Goal: Task Accomplishment & Management: Complete application form

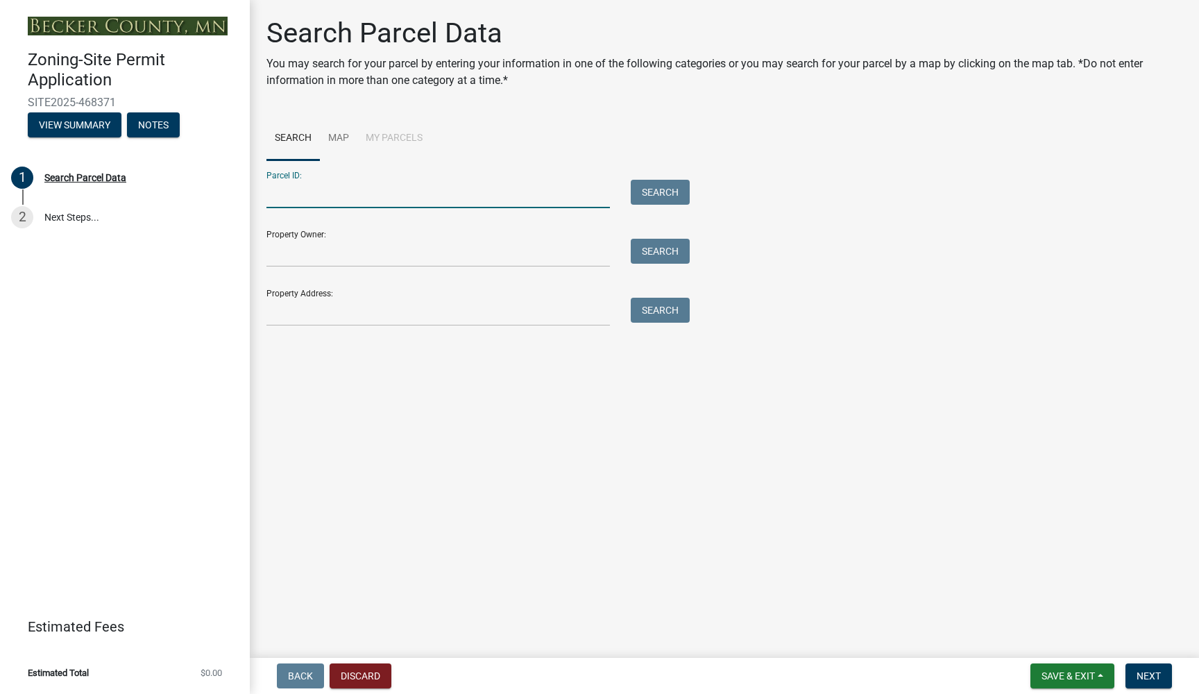
click at [385, 199] on input "Parcel ID:" at bounding box center [437, 194] width 343 height 28
click at [391, 249] on input "Property Owner:" at bounding box center [437, 253] width 343 height 28
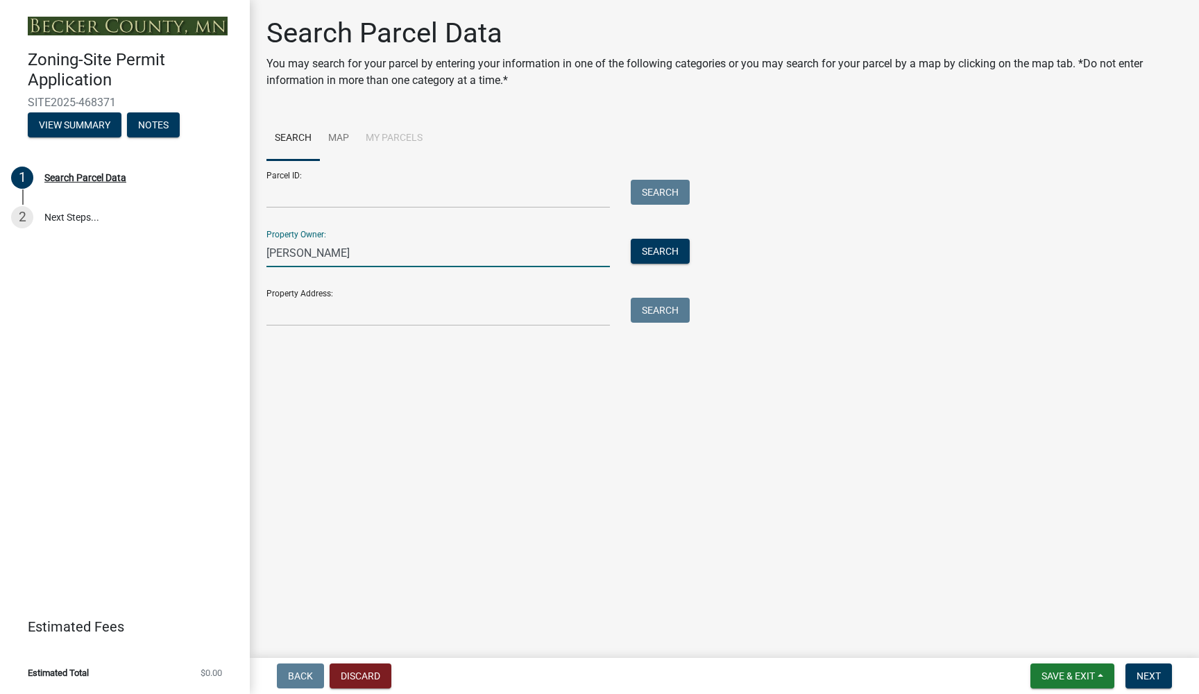
type input "[PERSON_NAME]"
drag, startPoint x: 391, startPoint y: 249, endPoint x: 657, endPoint y: 261, distance: 266.0
click at [657, 261] on button "Search" at bounding box center [660, 251] width 59 height 25
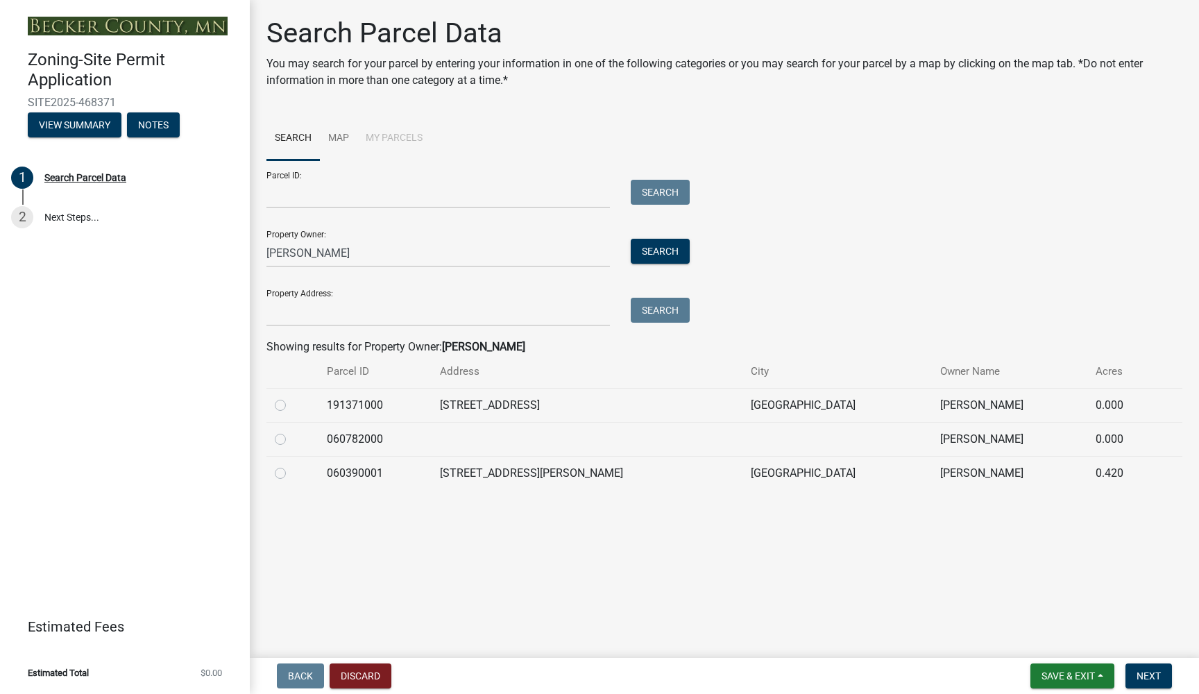
click at [291, 397] on label at bounding box center [291, 397] width 0 height 0
click at [291, 402] on input "radio" at bounding box center [295, 401] width 9 height 9
radio input "true"
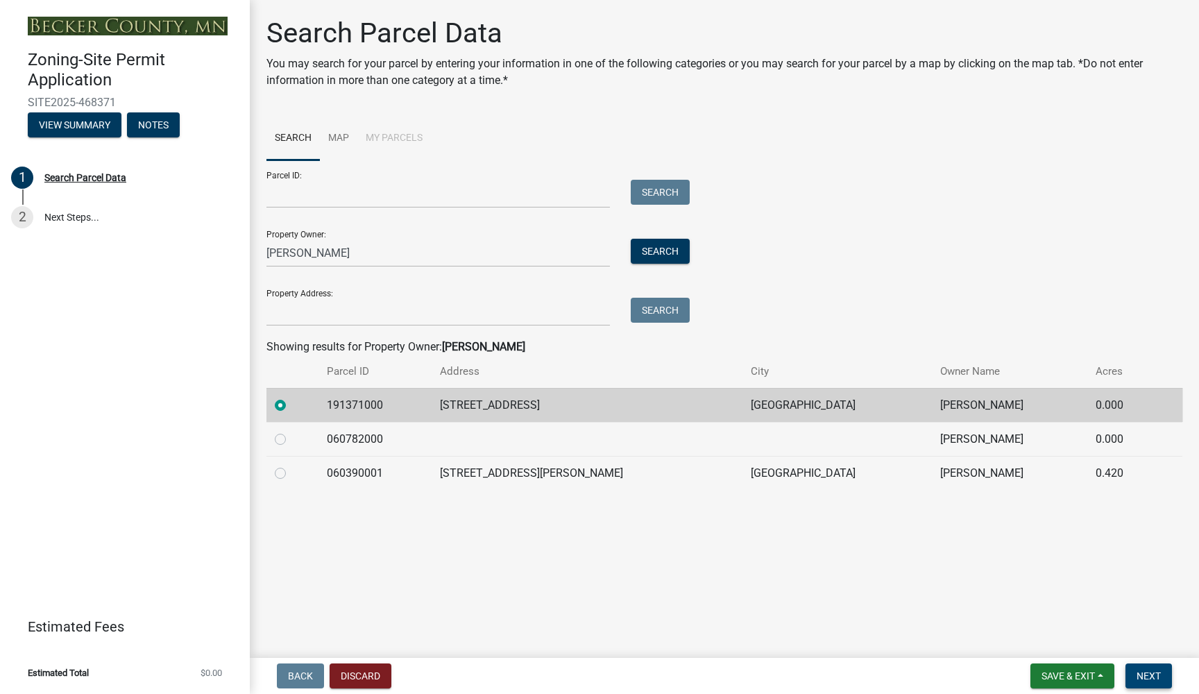
click at [1144, 675] on span "Next" at bounding box center [1149, 675] width 24 height 11
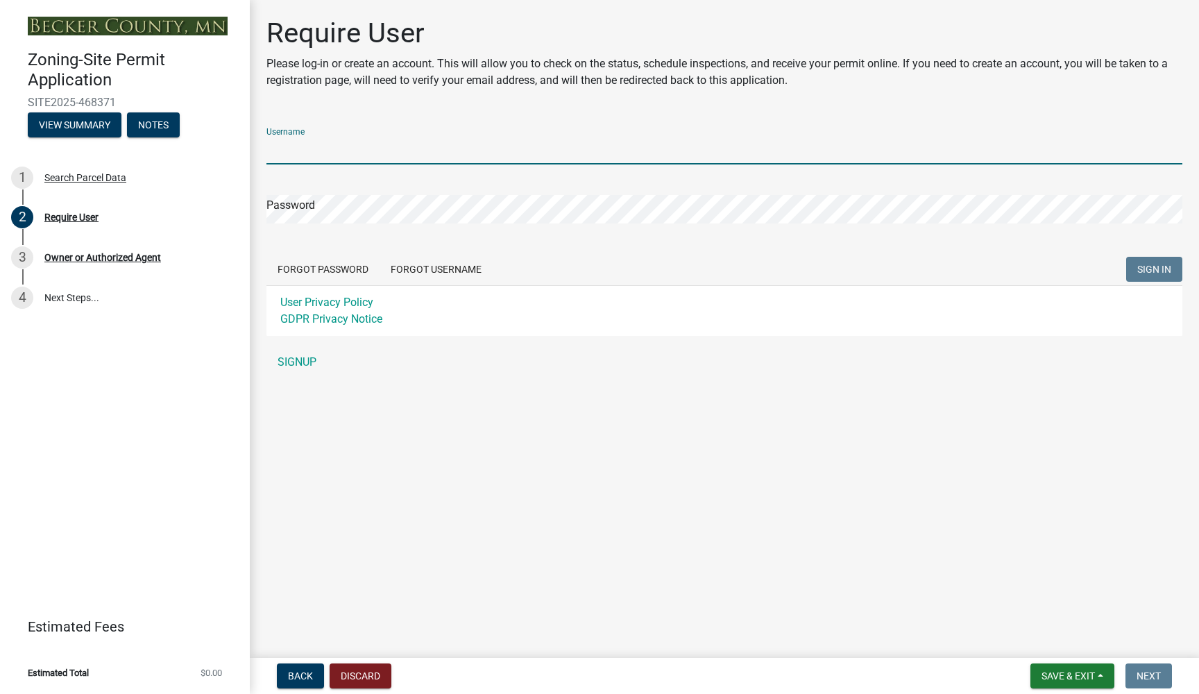
type input "[EMAIL_ADDRESS][DOMAIN_NAME]"
click at [1154, 269] on button "SIGN IN" at bounding box center [1154, 269] width 56 height 25
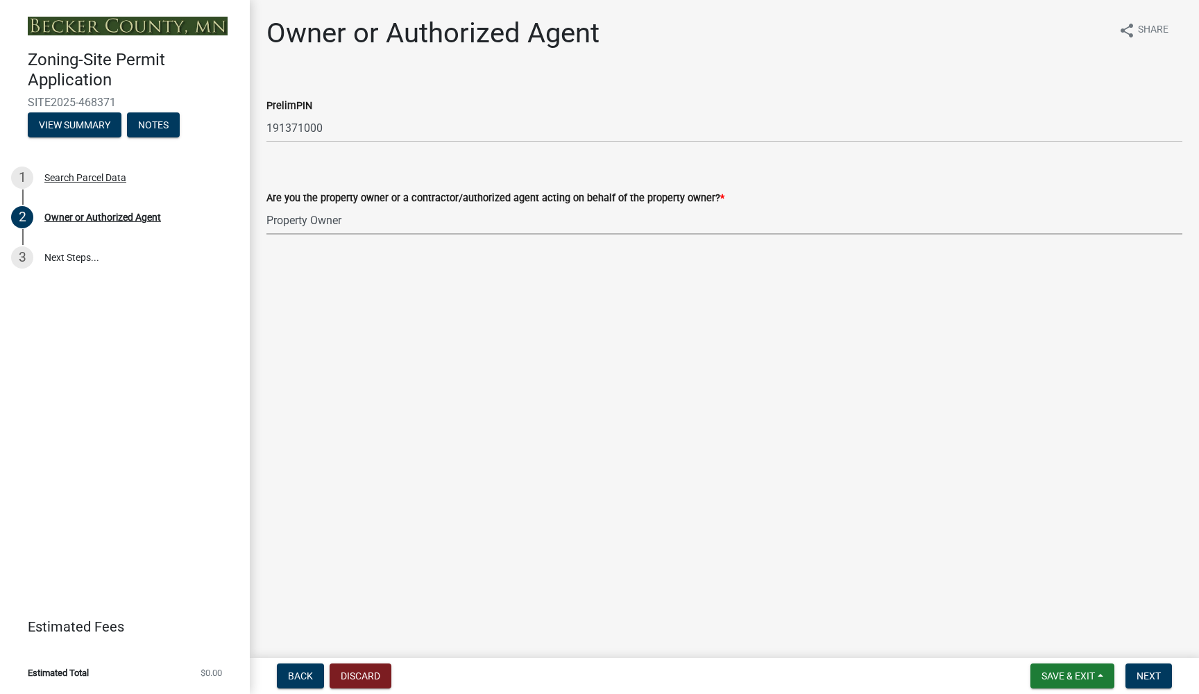
select select "3c674549-ed69-405f-b795-9fa3f7d47d9d"
click at [1149, 673] on span "Next" at bounding box center [1149, 675] width 24 height 11
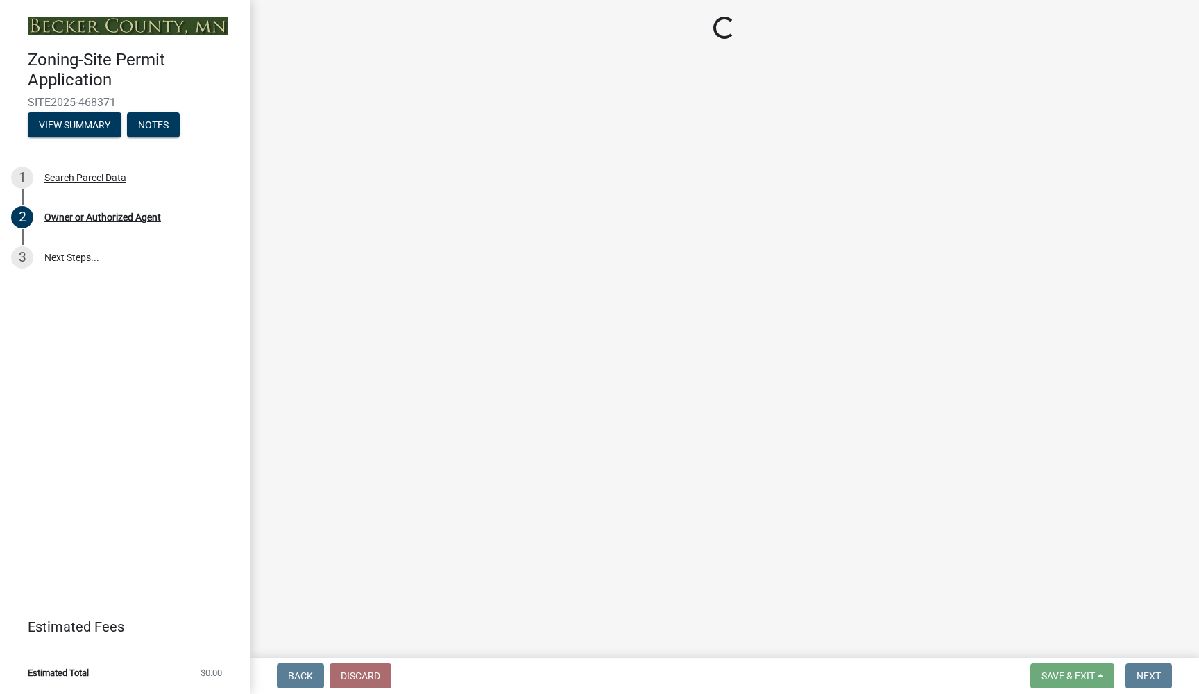
select select "a752e4d6-14bd-4f0f-bfe8-5b67ead45659"
select select "4439e411-f9ac-4451-8e9c-dcab1ac02f4d"
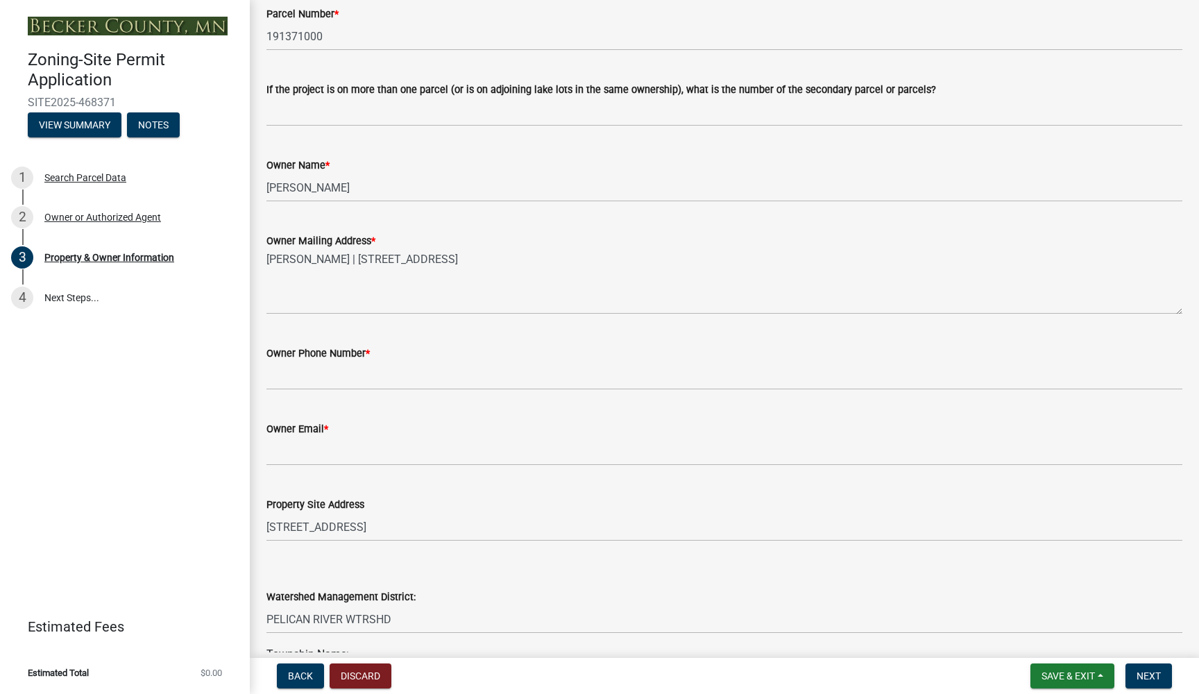
scroll to position [153, 0]
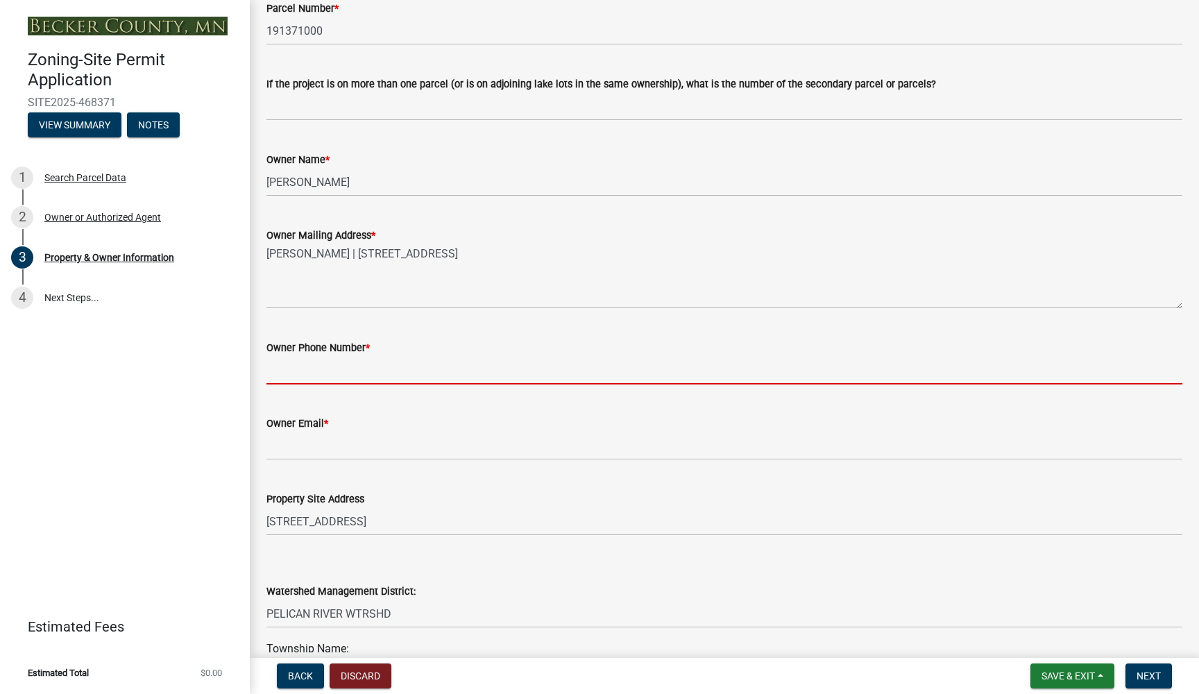
click at [303, 368] on input "Owner Phone Number *" at bounding box center [724, 370] width 916 height 28
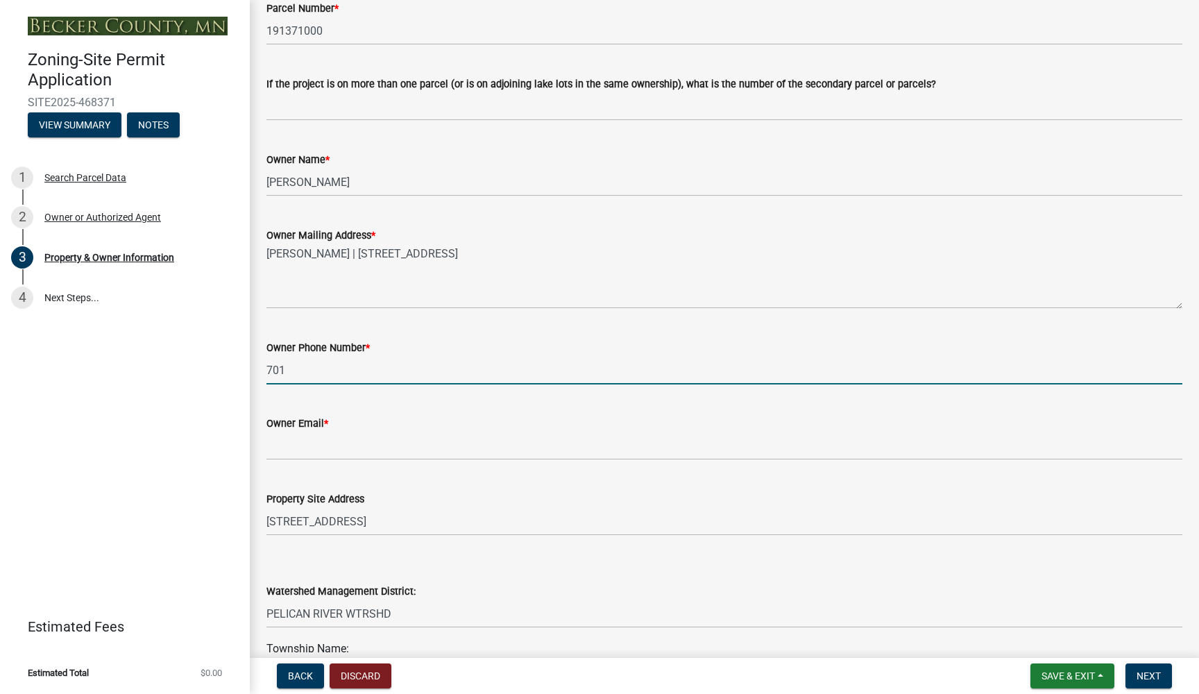
type input "701"
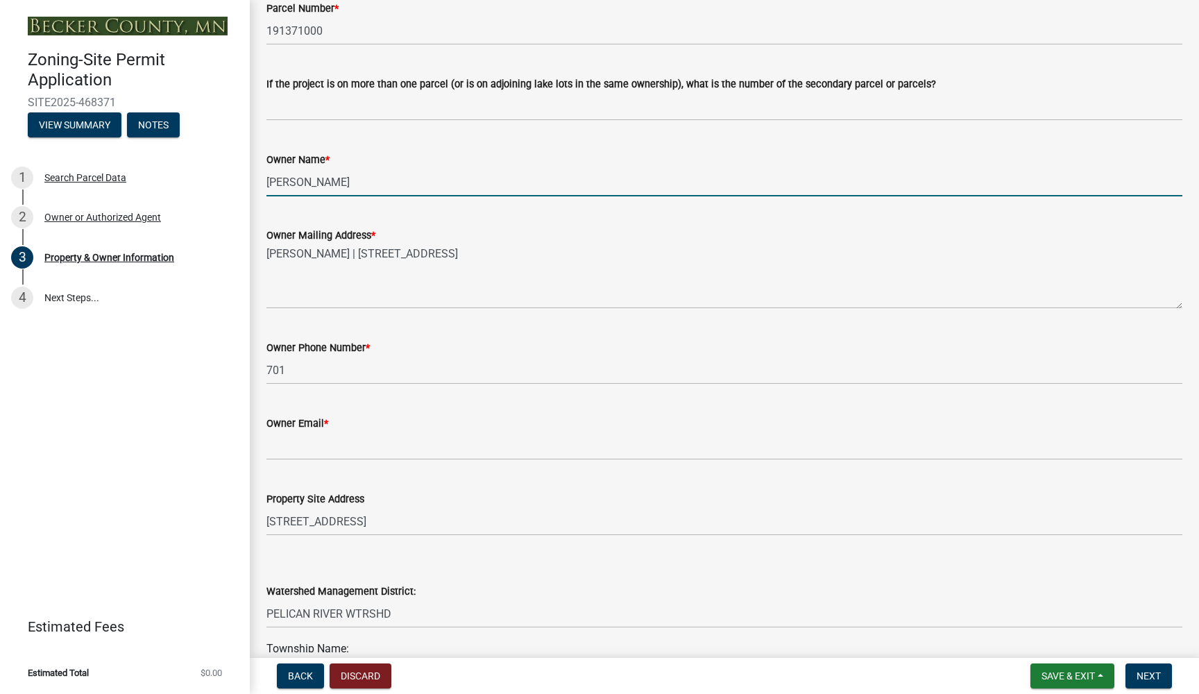
click at [301, 183] on input "[PERSON_NAME]" at bounding box center [724, 182] width 916 height 28
type input "[PERSON_NAME] & [PERSON_NAME]"
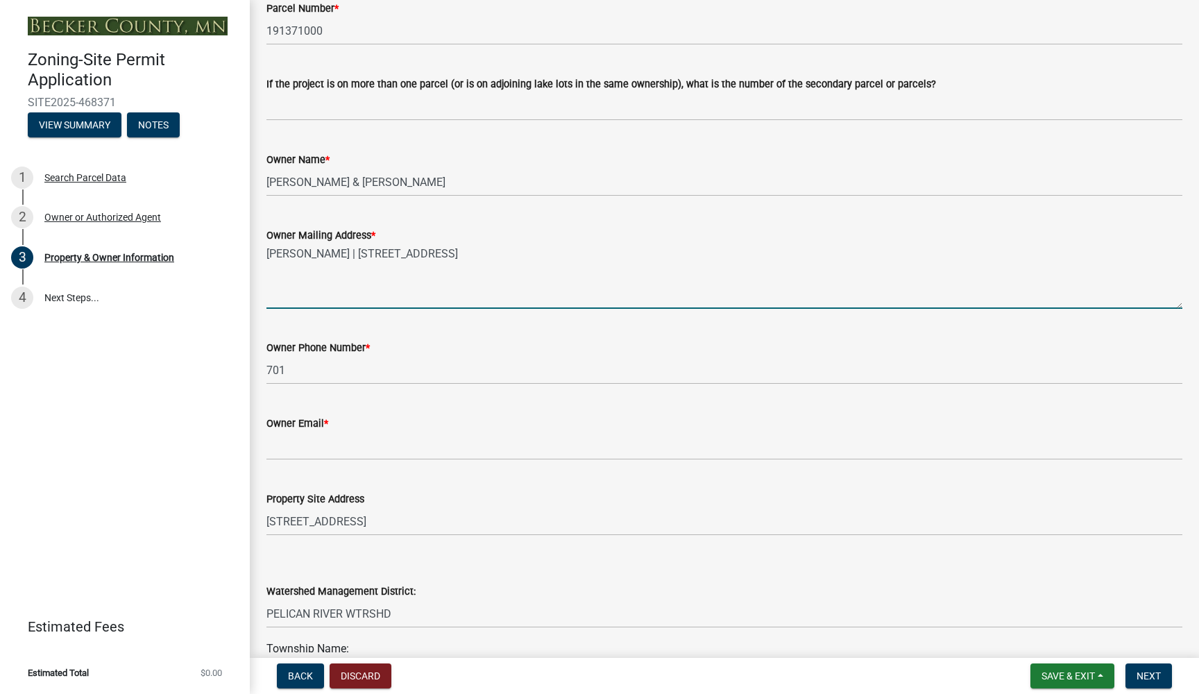
click at [394, 304] on textarea "[PERSON_NAME] | [STREET_ADDRESS]" at bounding box center [724, 276] width 916 height 65
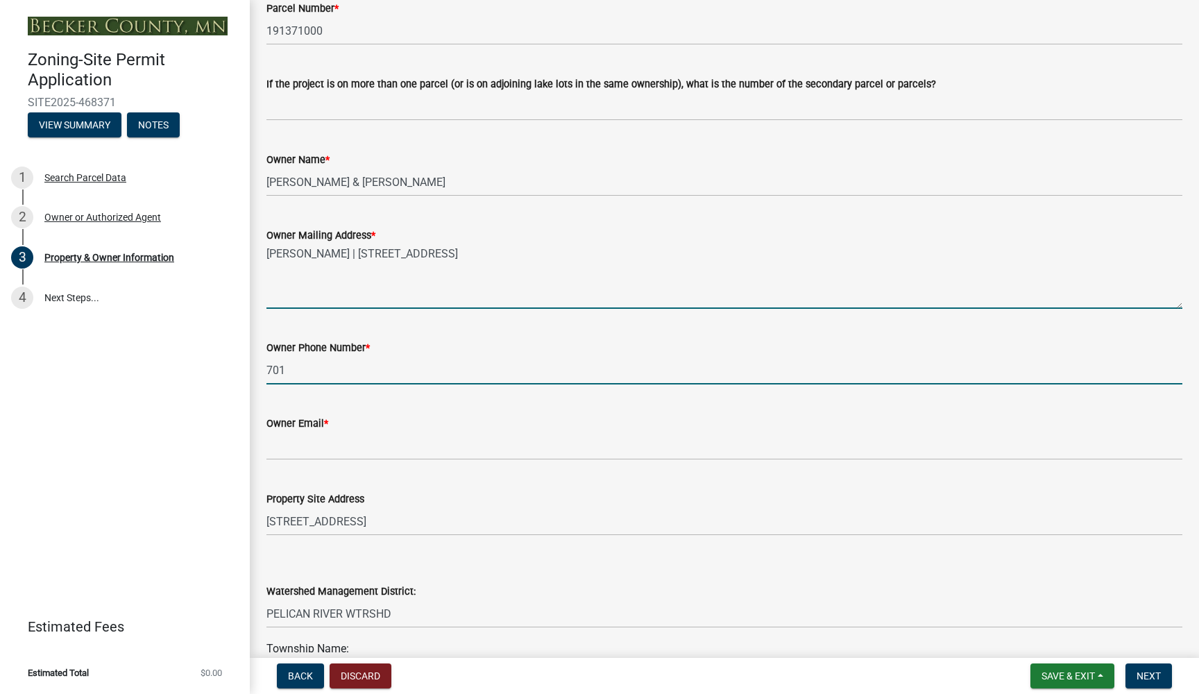
click at [325, 370] on input "701" at bounding box center [724, 370] width 916 height 28
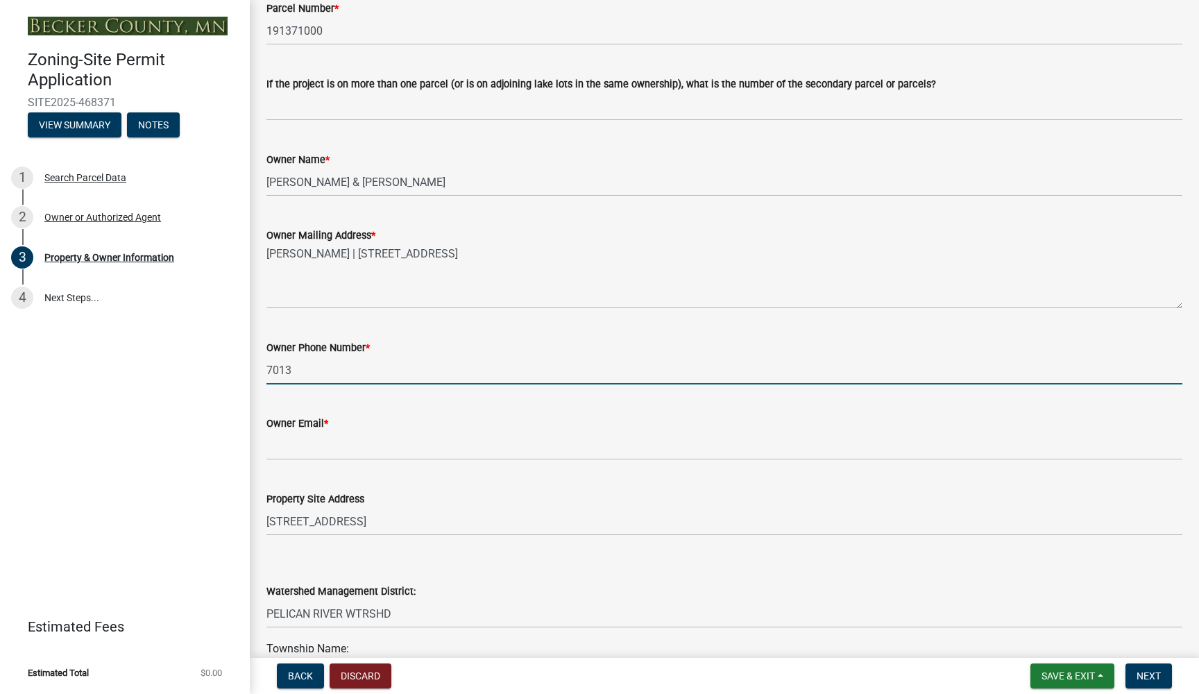
type input "7013"
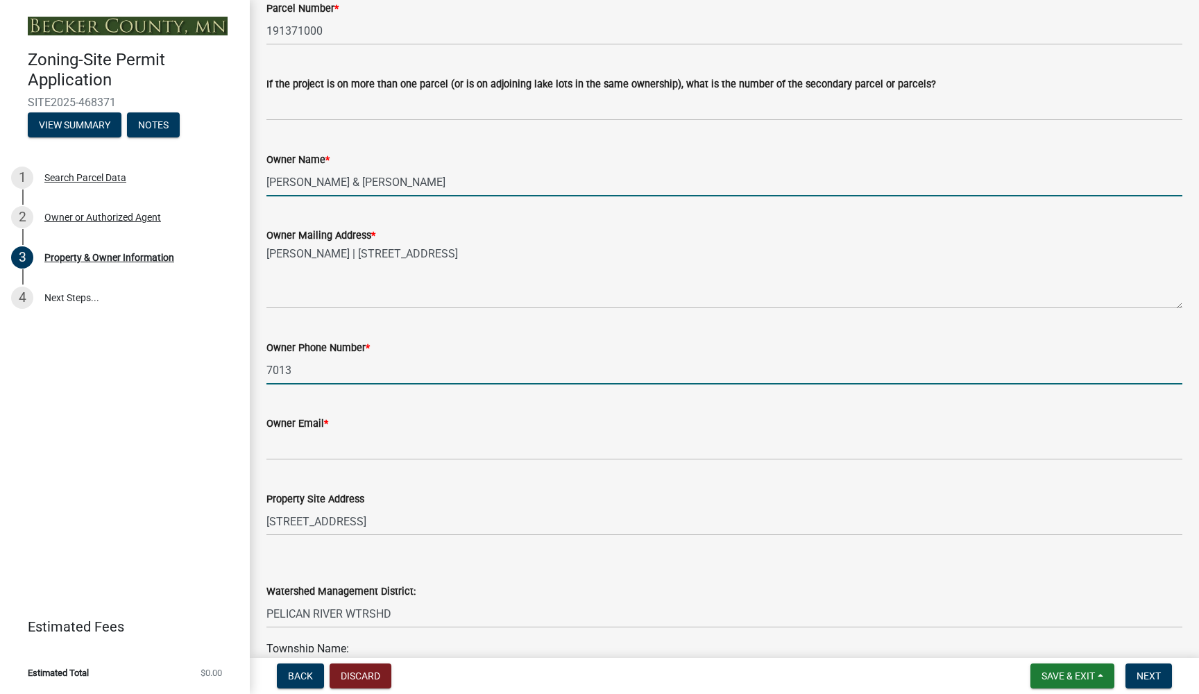
click at [361, 180] on input "[PERSON_NAME] & [PERSON_NAME]" at bounding box center [724, 182] width 916 height 28
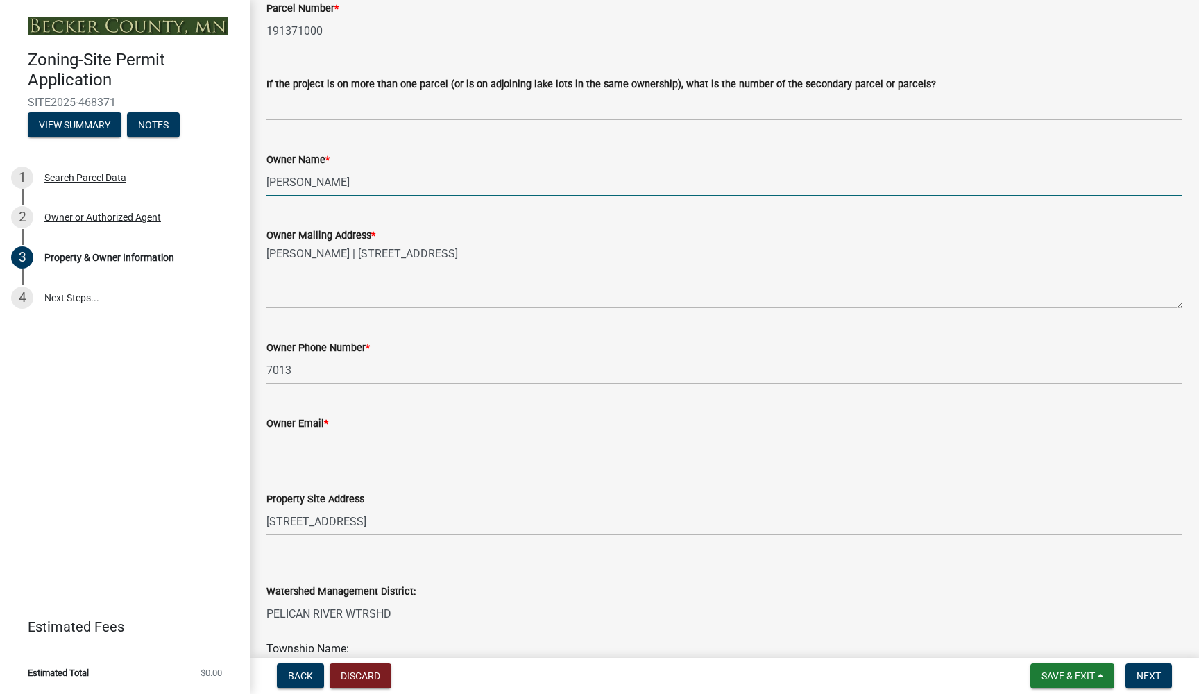
type input "[PERSON_NAME]"
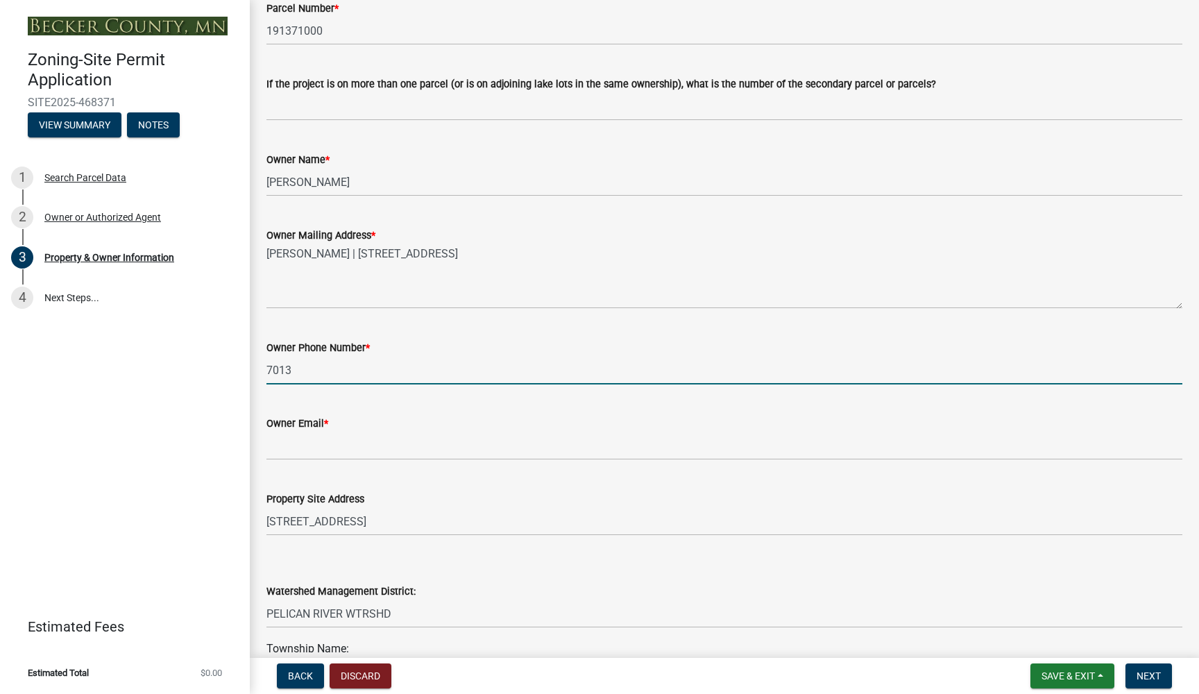
click at [316, 375] on input "7013" at bounding box center [724, 370] width 916 height 28
type input "7013185632"
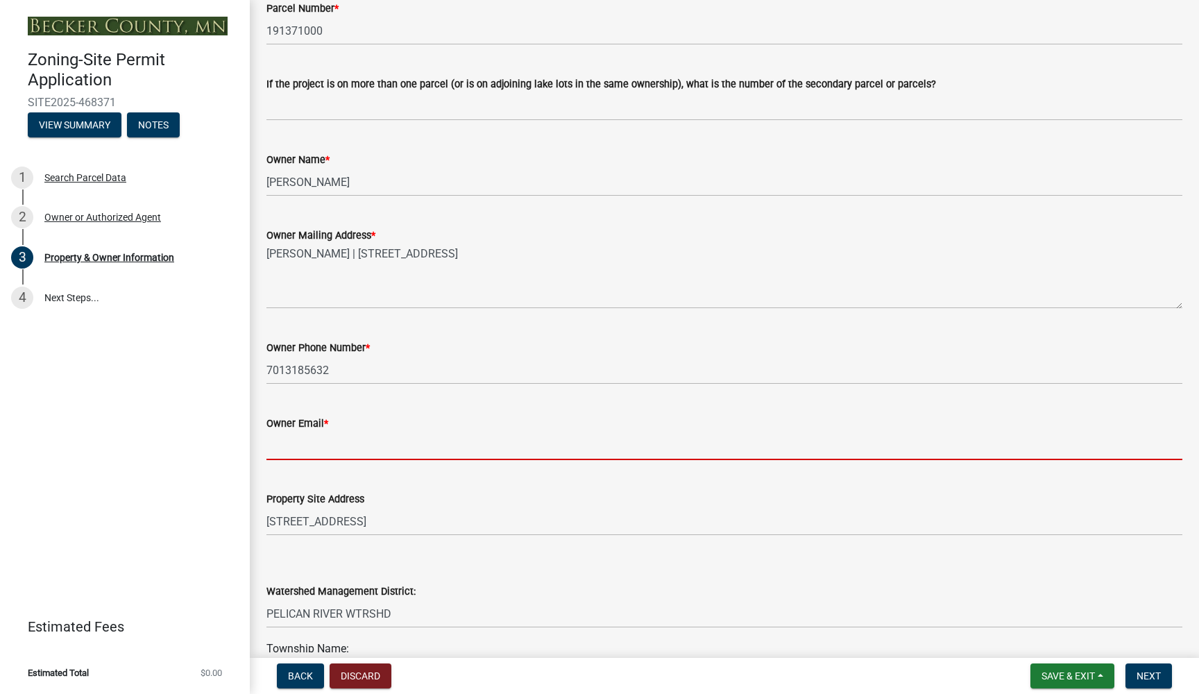
click at [275, 439] on input "Owner Email *" at bounding box center [724, 446] width 916 height 28
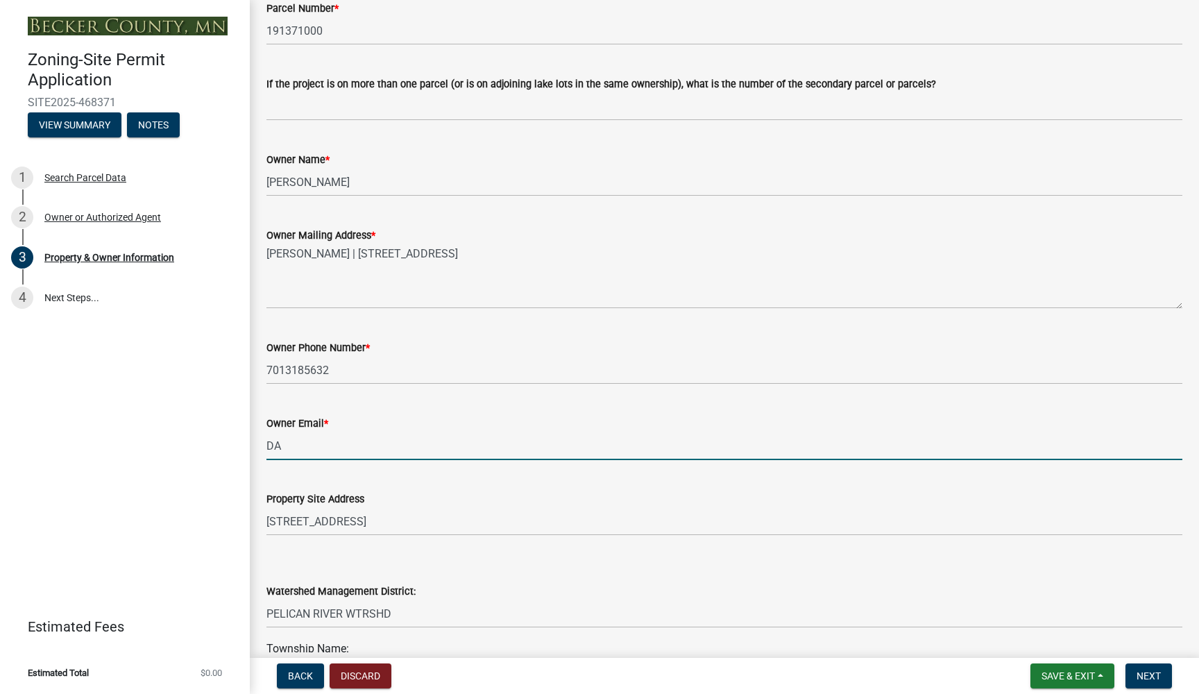
type input "[PERSON_NAME]"
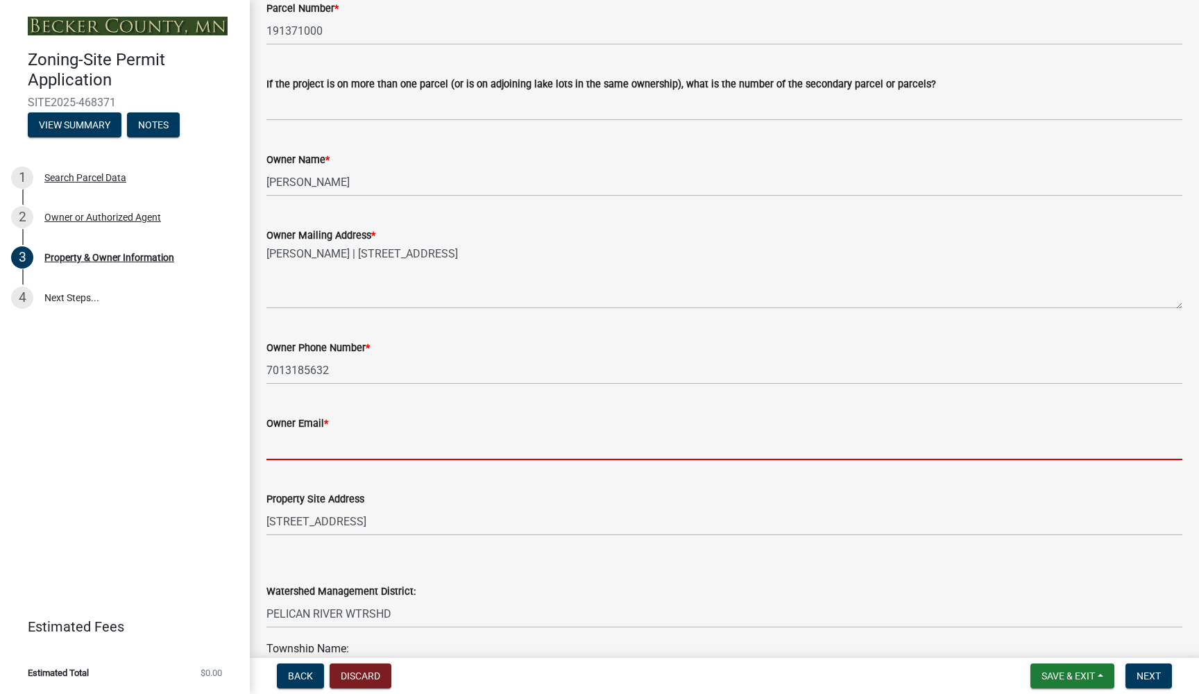
type input "[EMAIL_ADDRESS][DOMAIN_NAME]"
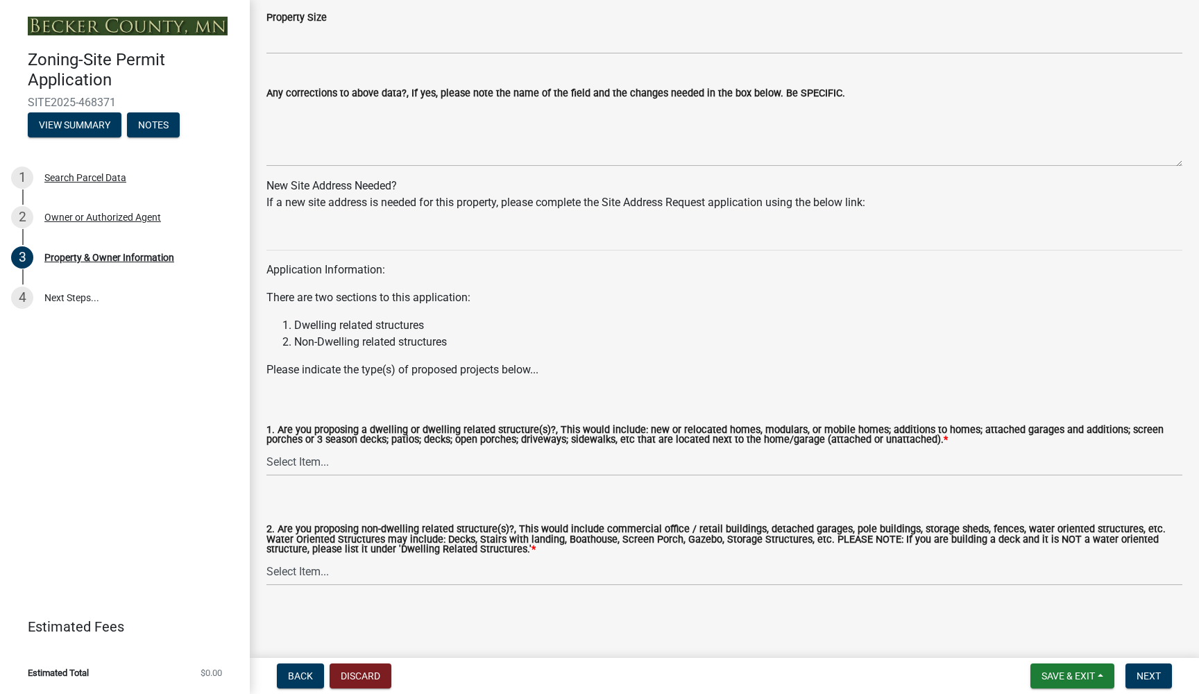
scroll to position [1189, 0]
select select "f87eba17-8ed9-4ad8-aefc-fe36a3f3544b"
select select "5a5634ed-f11e-4c7b-90e1-096e6cfd17b9"
click at [1151, 681] on span "Next" at bounding box center [1149, 675] width 24 height 11
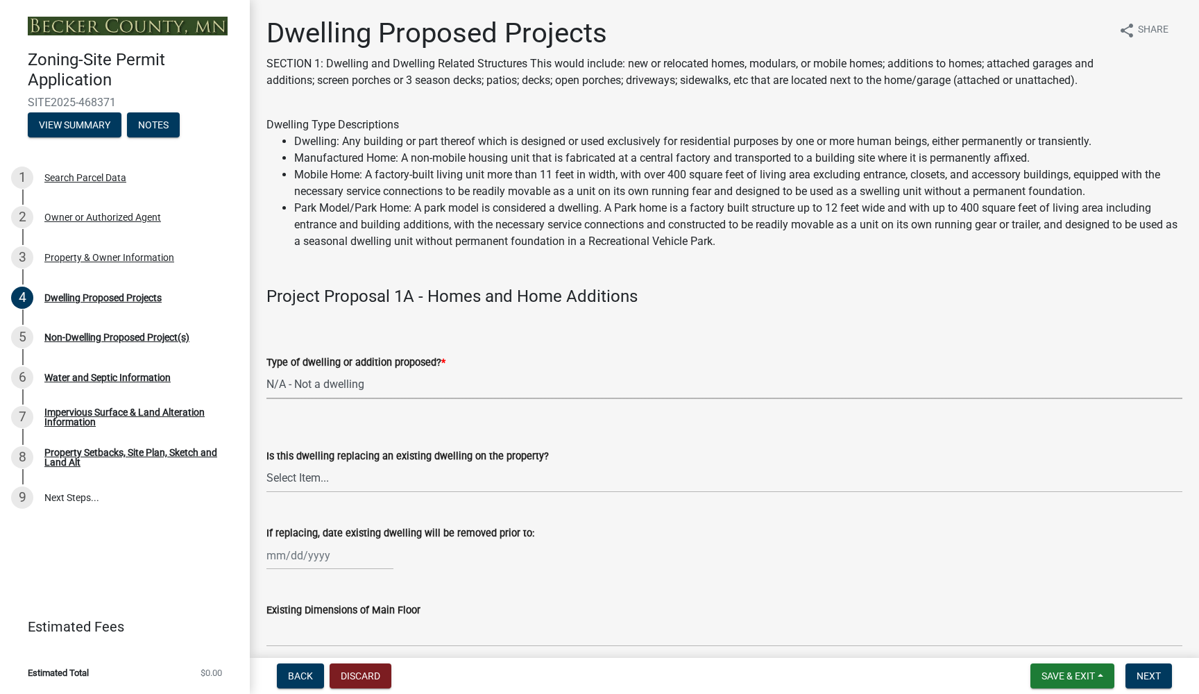
select select "a5b58647-72e6-4a45-9816-4b1990647a33"
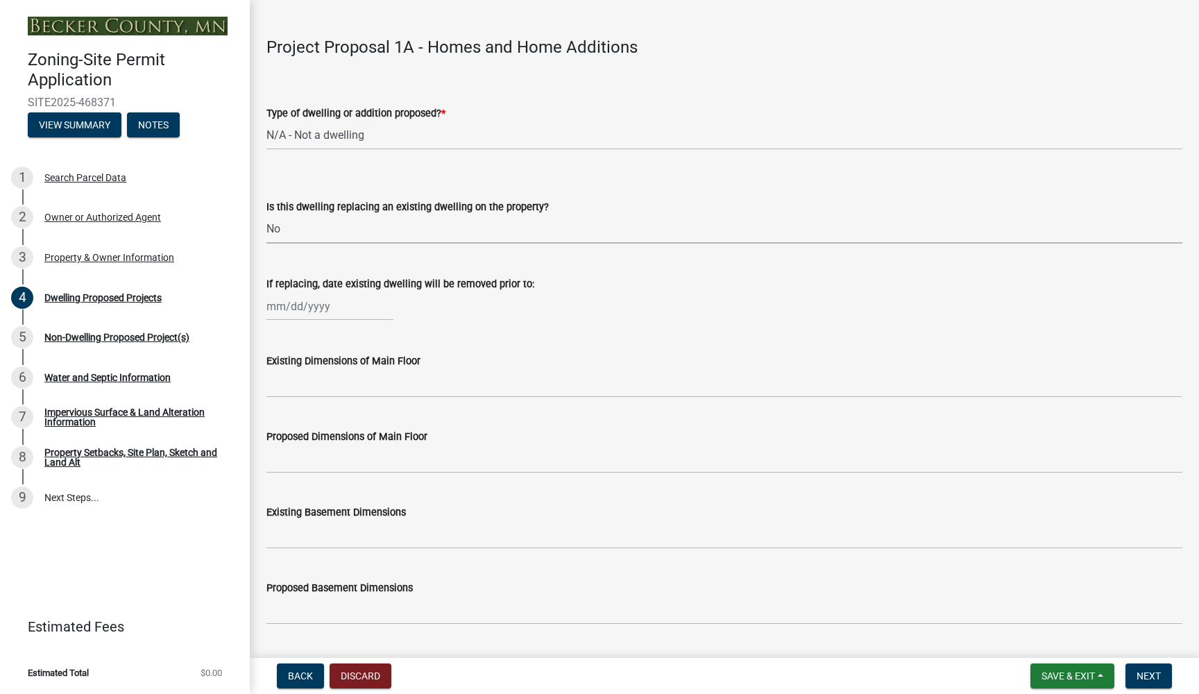
scroll to position [234, 0]
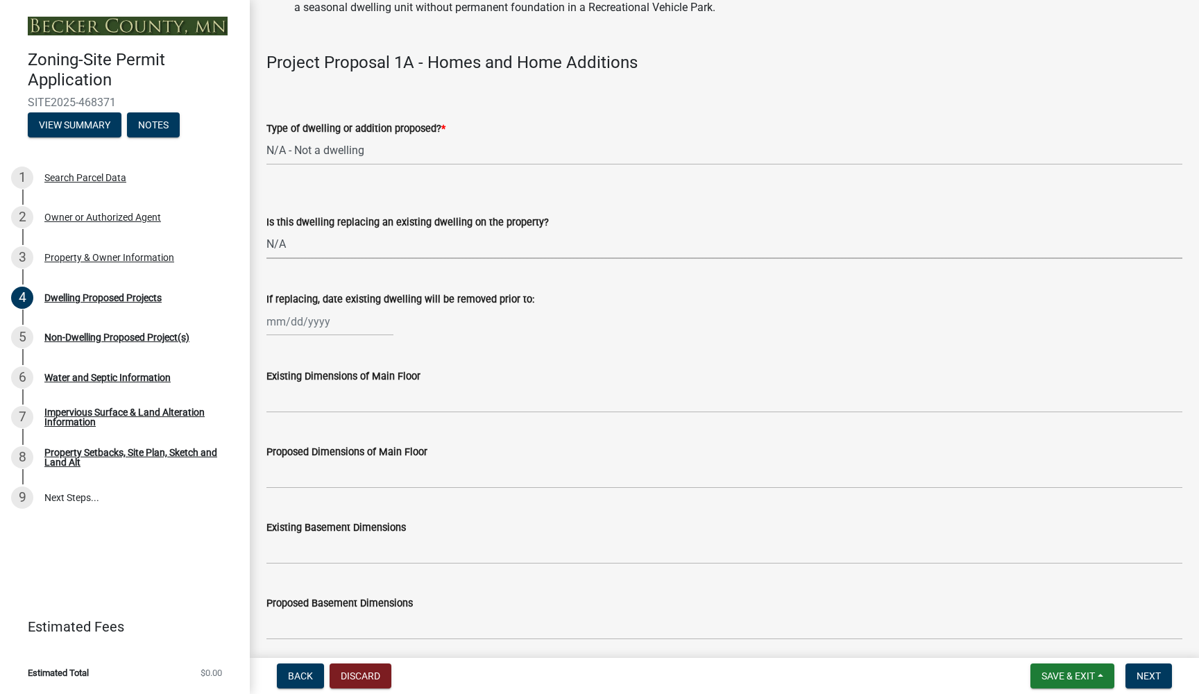
select select "2dc577ba-aef6-4196-bc52-35577603d189"
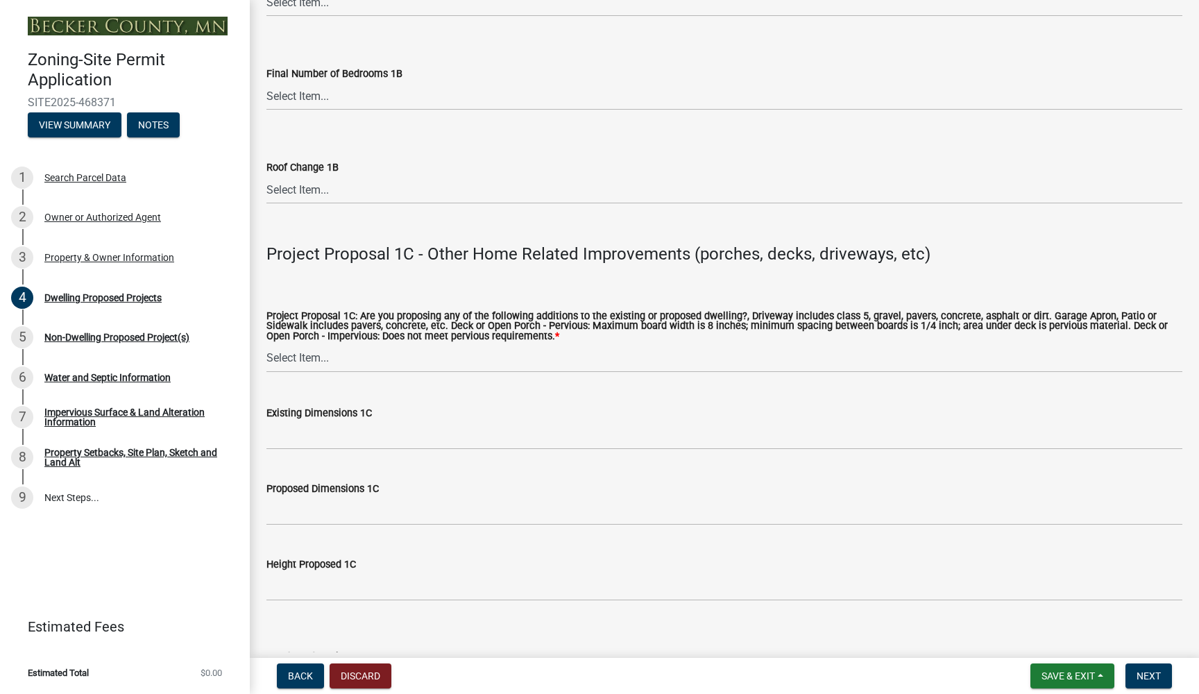
scroll to position [2257, 0]
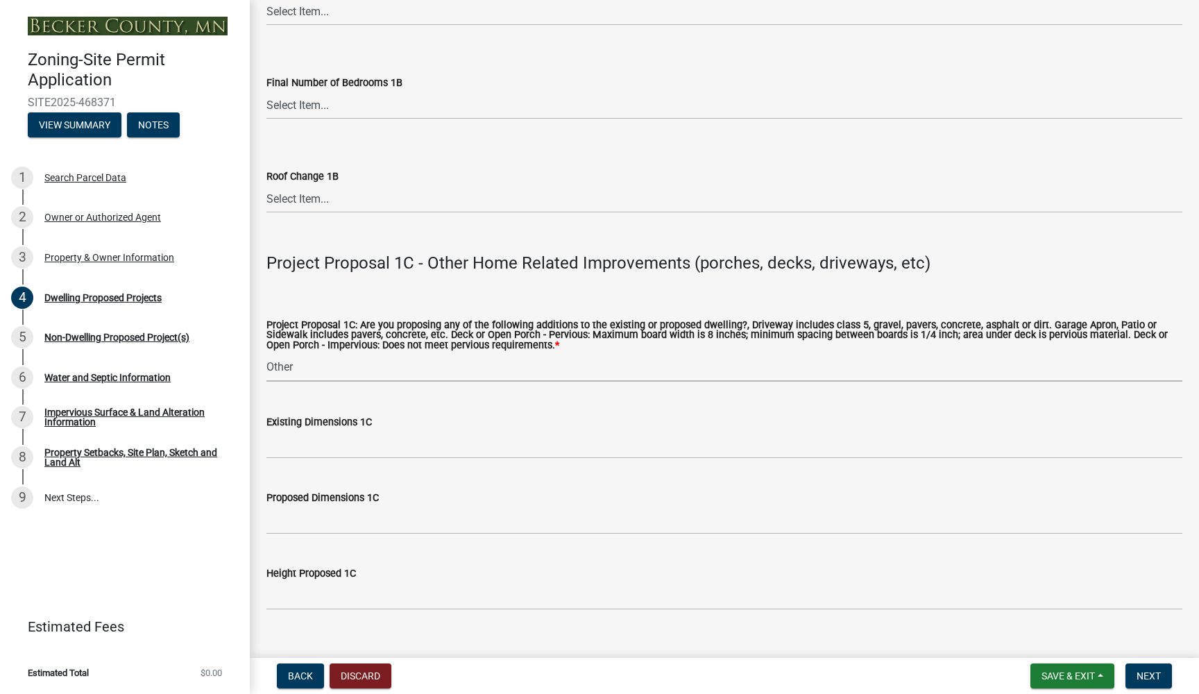
select select "2e03241d-230f-40d2-98f3-18448dc0850c"
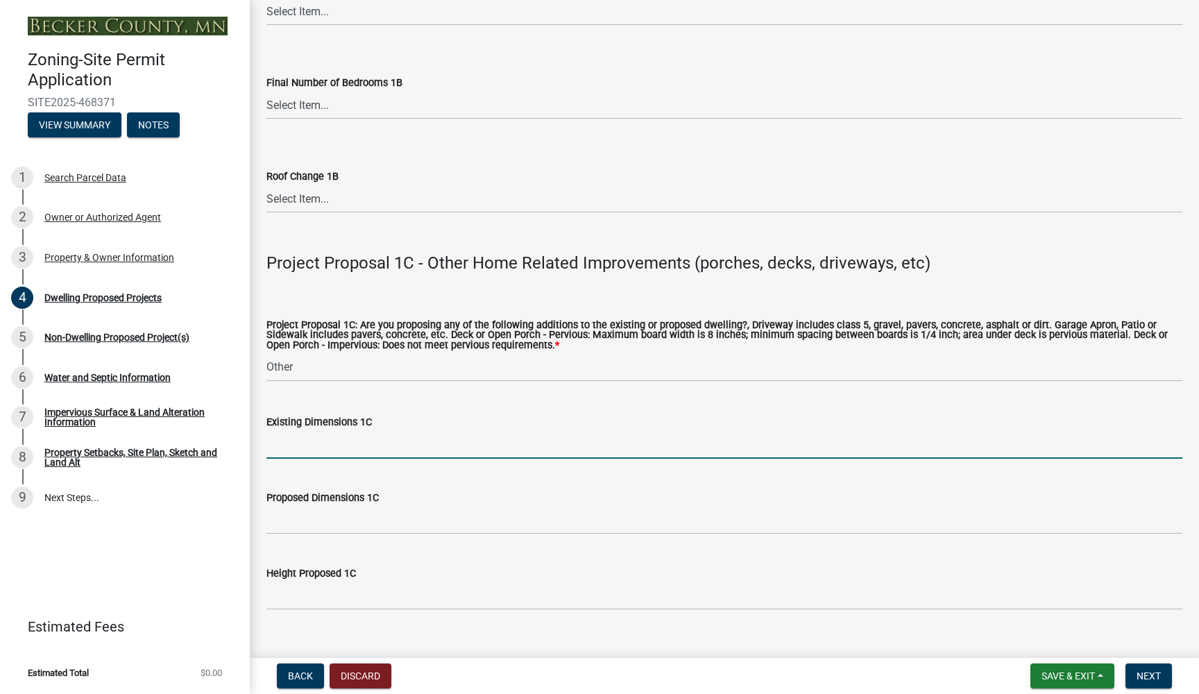
click at [341, 443] on input "Existing Dimensions 1C" at bounding box center [724, 444] width 916 height 28
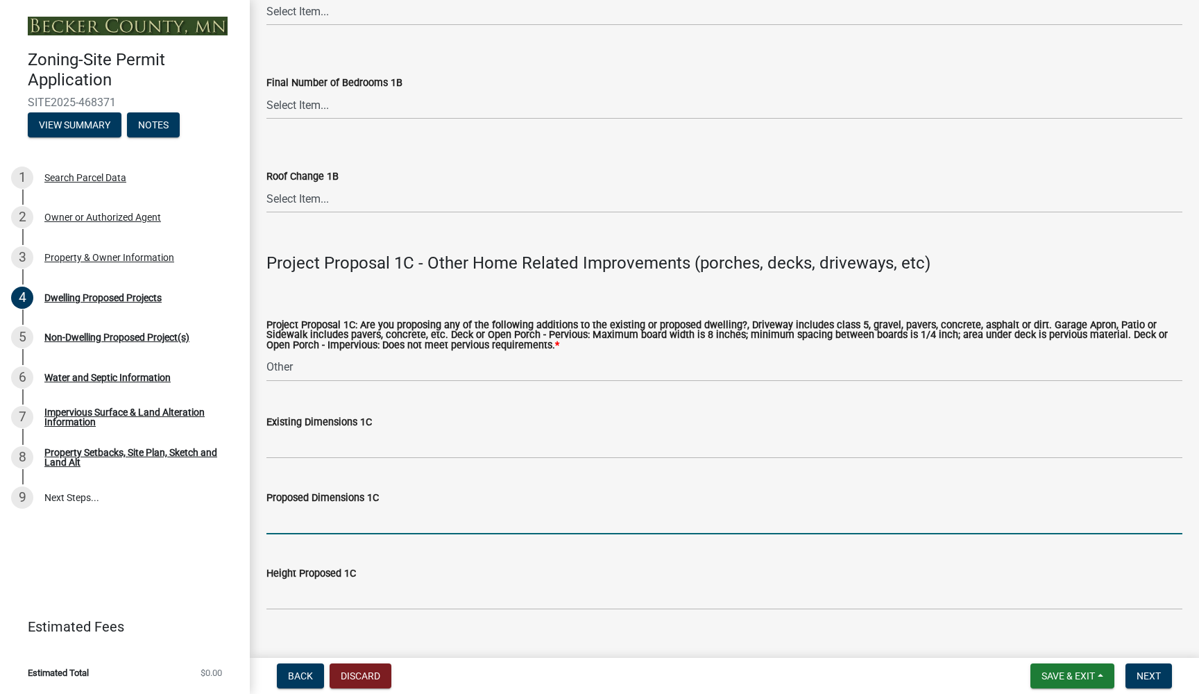
click at [321, 523] on input "Proposed Dimensions 1C" at bounding box center [724, 520] width 916 height 28
type input "12X14"
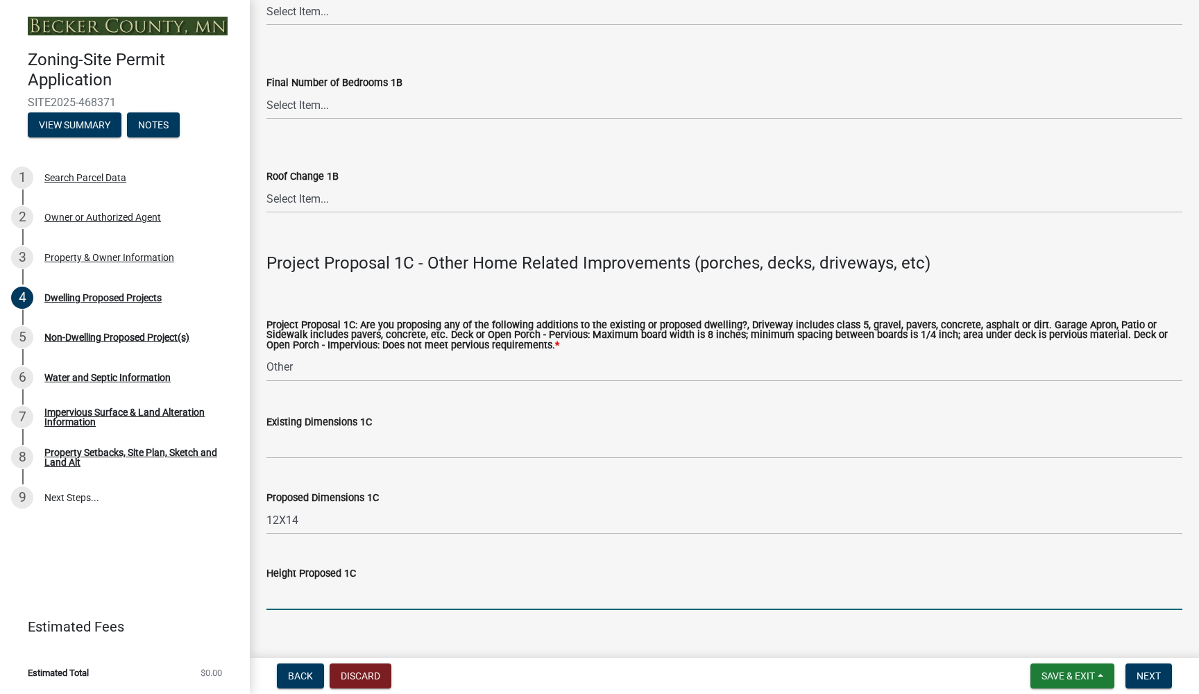
click at [380, 596] on input "Height Proposed 1C" at bounding box center [724, 595] width 916 height 28
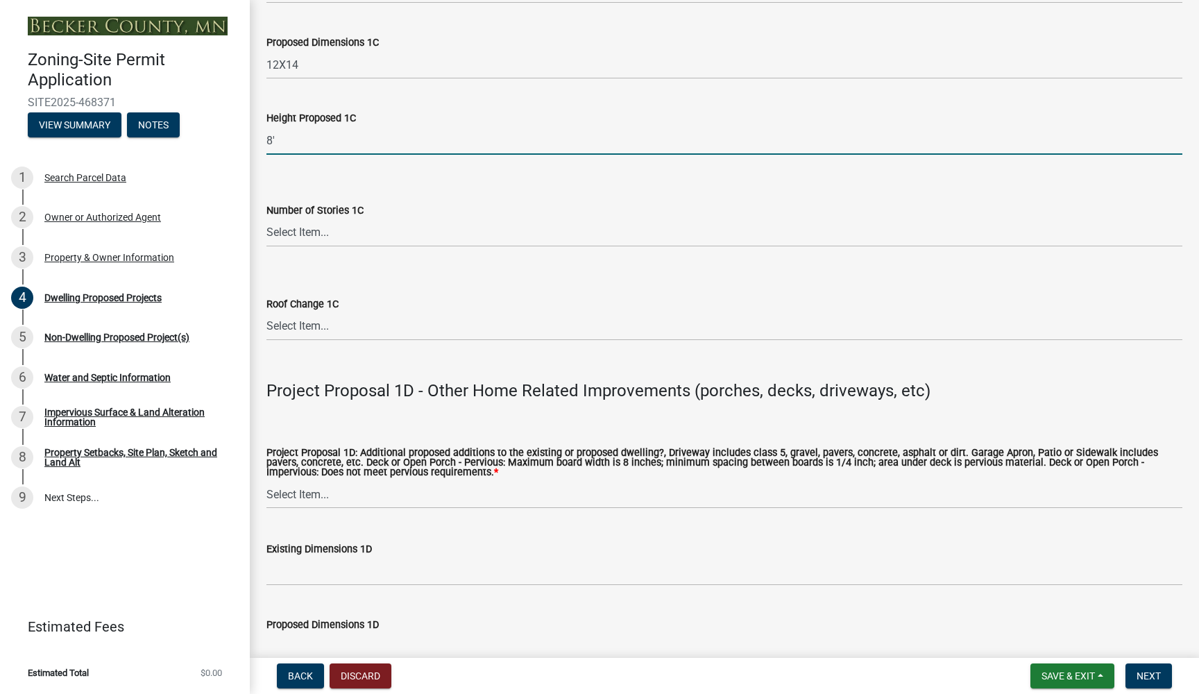
scroll to position [2744, 0]
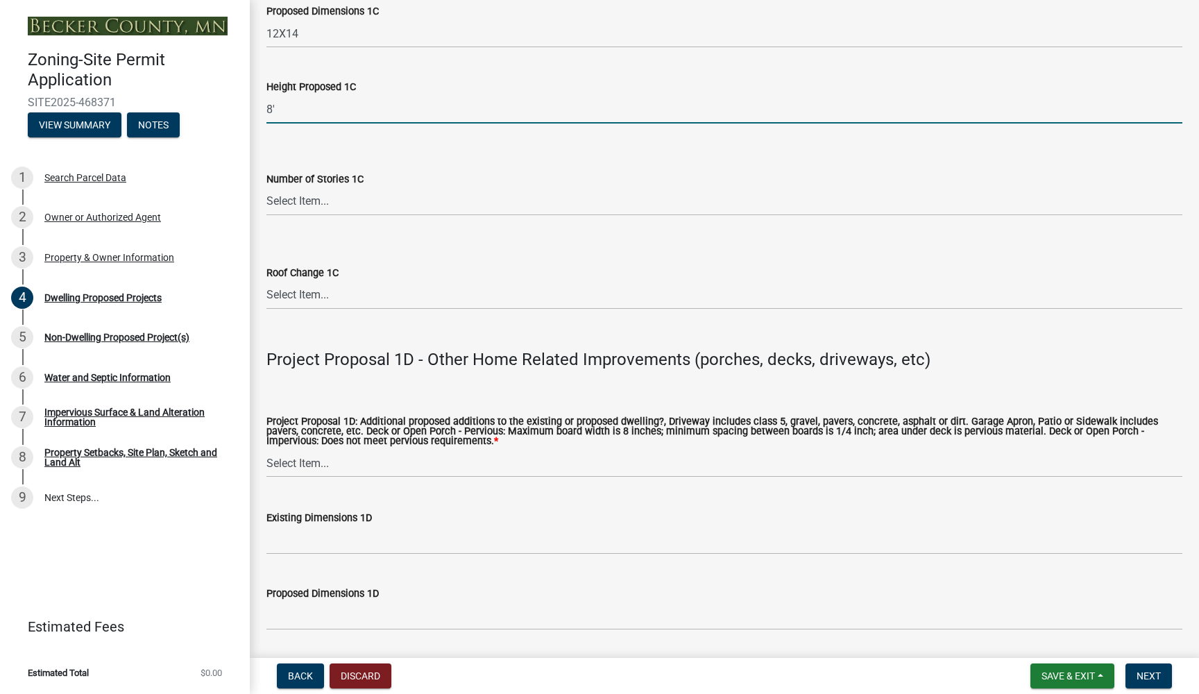
type input "8'"
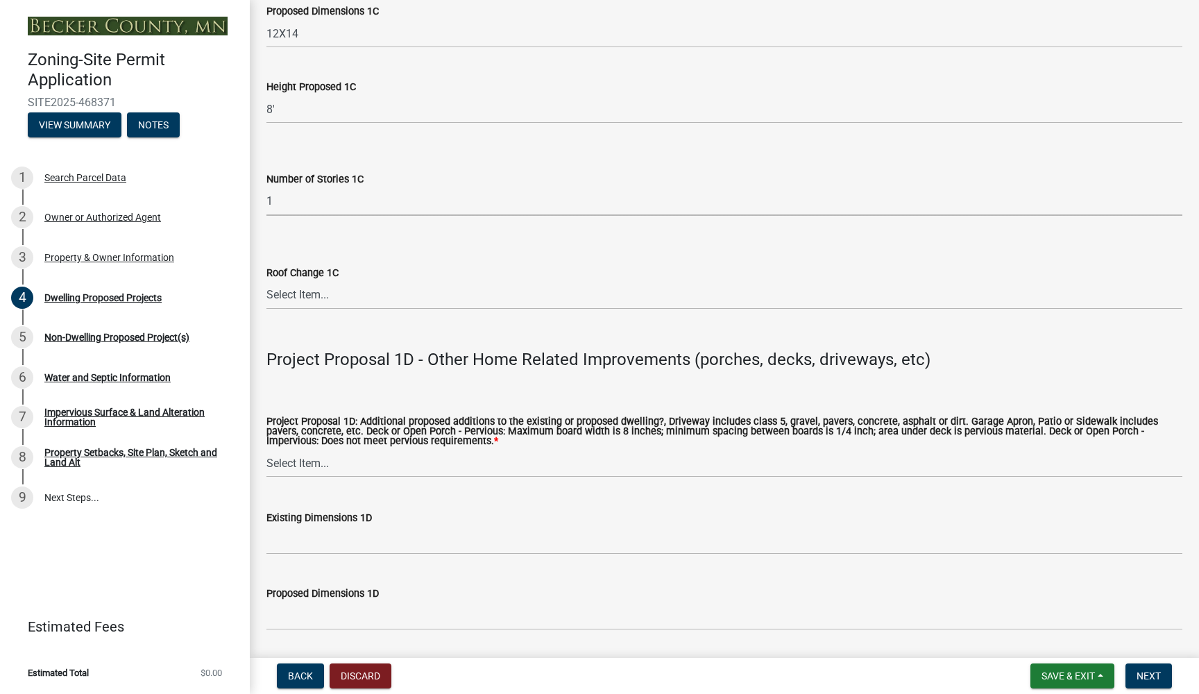
select select "ccffca41-e831-49b7-aa82-b1e91cc22ff5"
select select "107cbe59-677b-44f2-96fc-816b282ebb79"
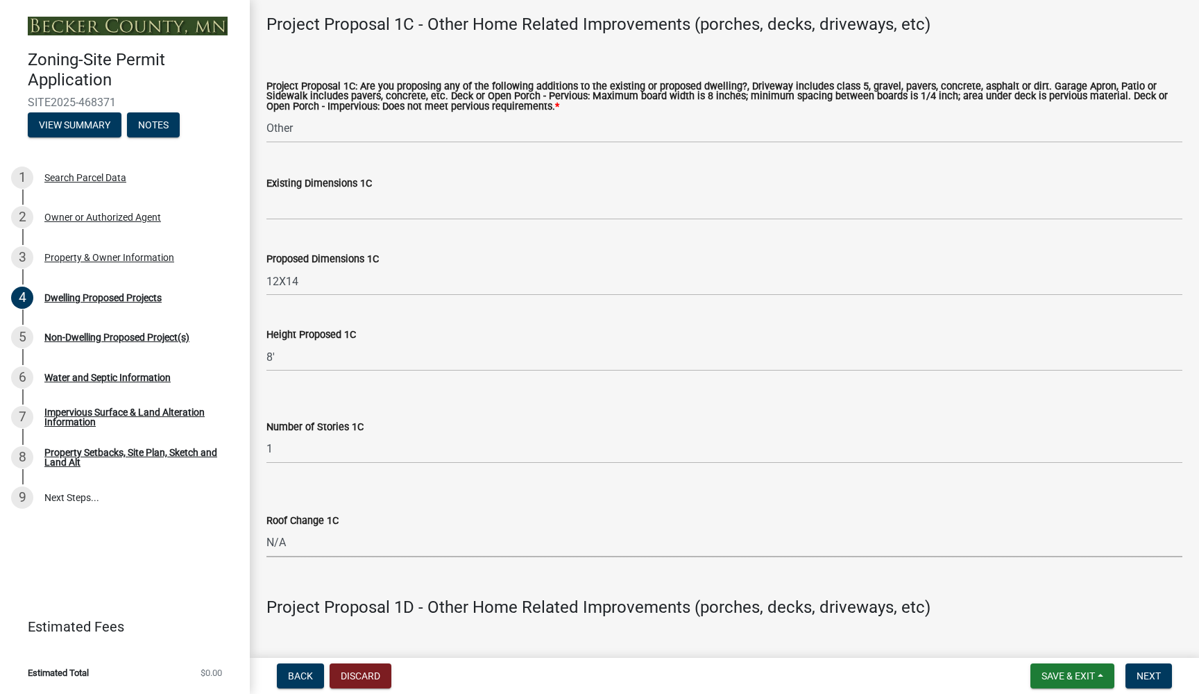
scroll to position [2496, 0]
click at [367, 199] on input "Existing Dimensions 1C" at bounding box center [724, 205] width 916 height 28
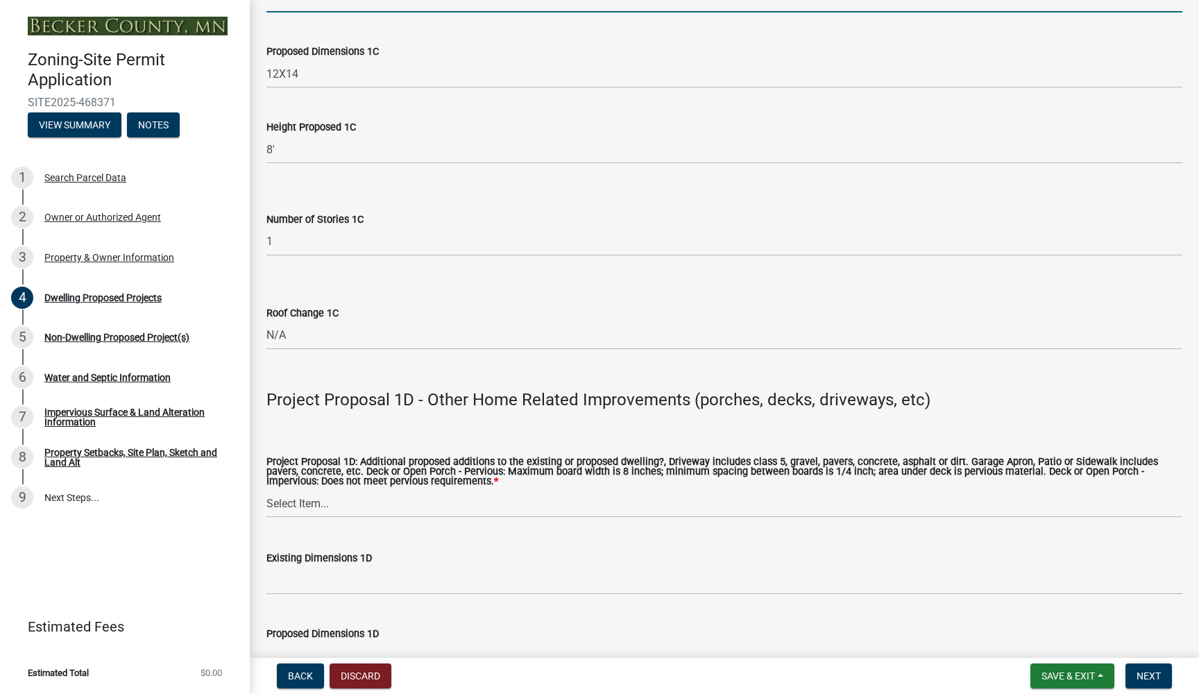
scroll to position [2703, 0]
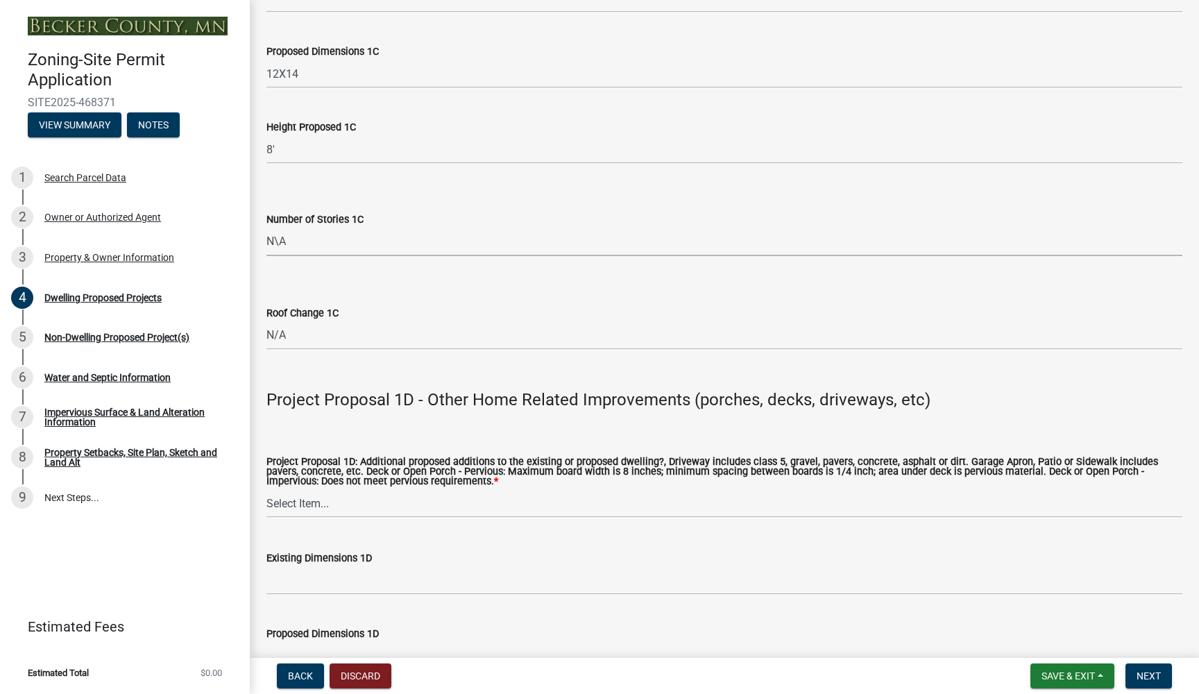
select select "8e4dc0e1-7dfa-4afc-85b9-5ad40795f204"
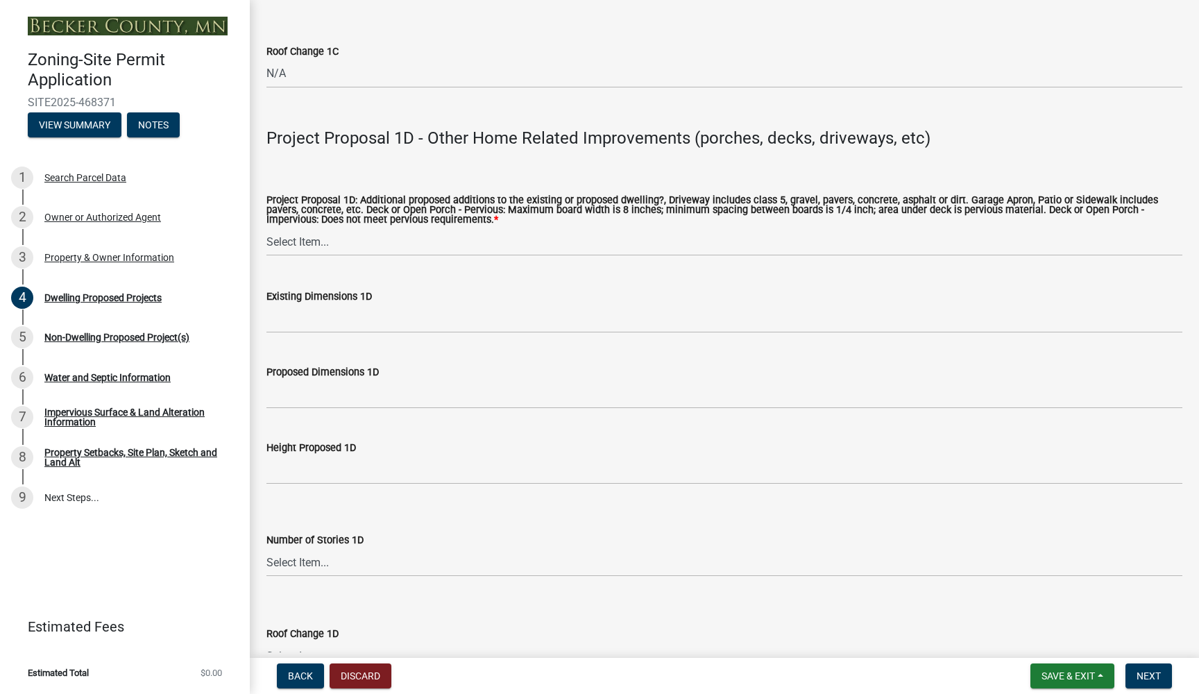
scroll to position [2900, 0]
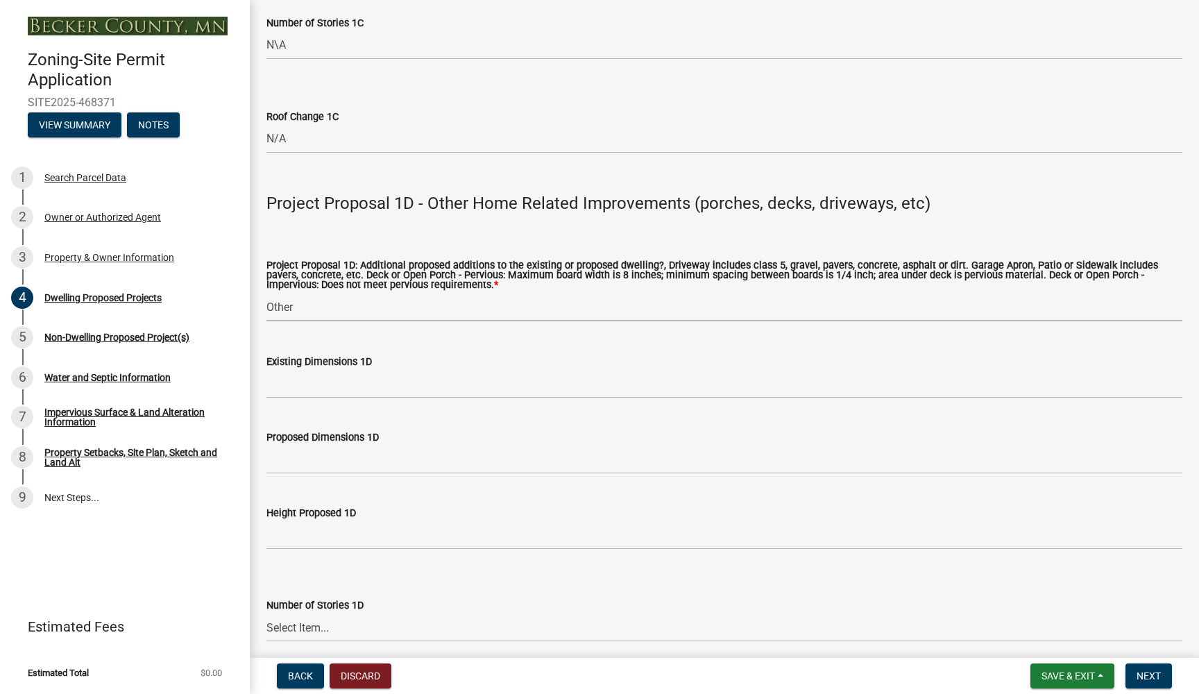
select select "2a4df672-fef0-4adc-a93c-5bc0a50cba9a"
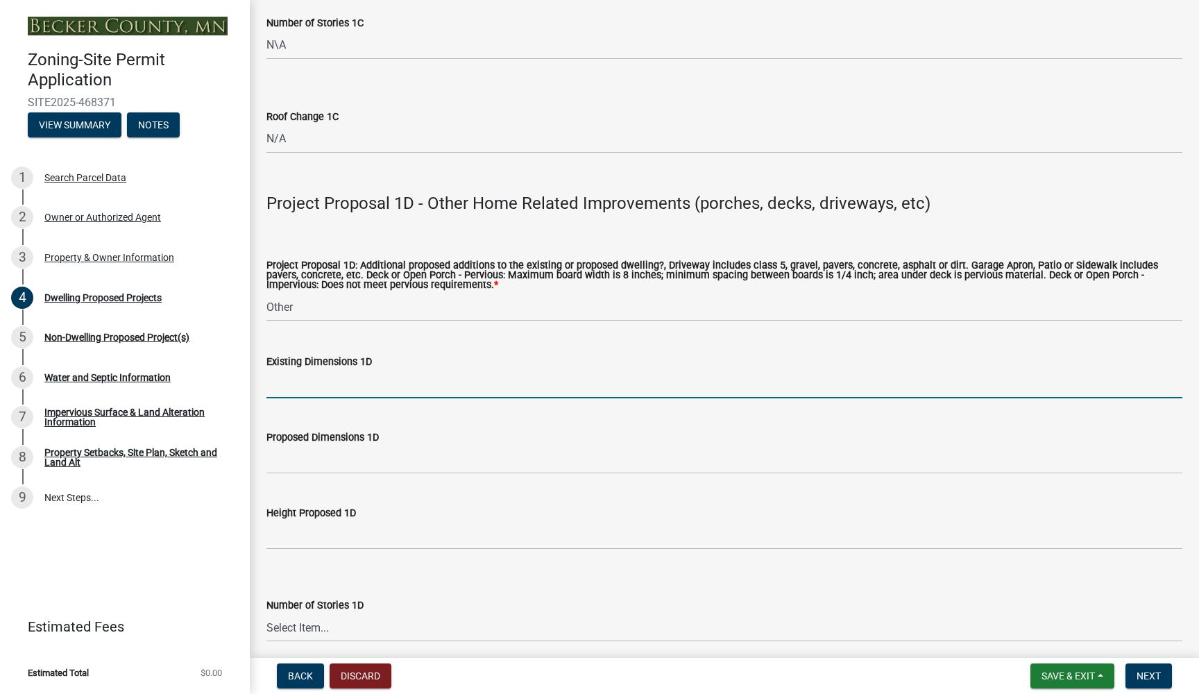
click at [311, 384] on input "Existing Dimensions 1D" at bounding box center [724, 384] width 916 height 28
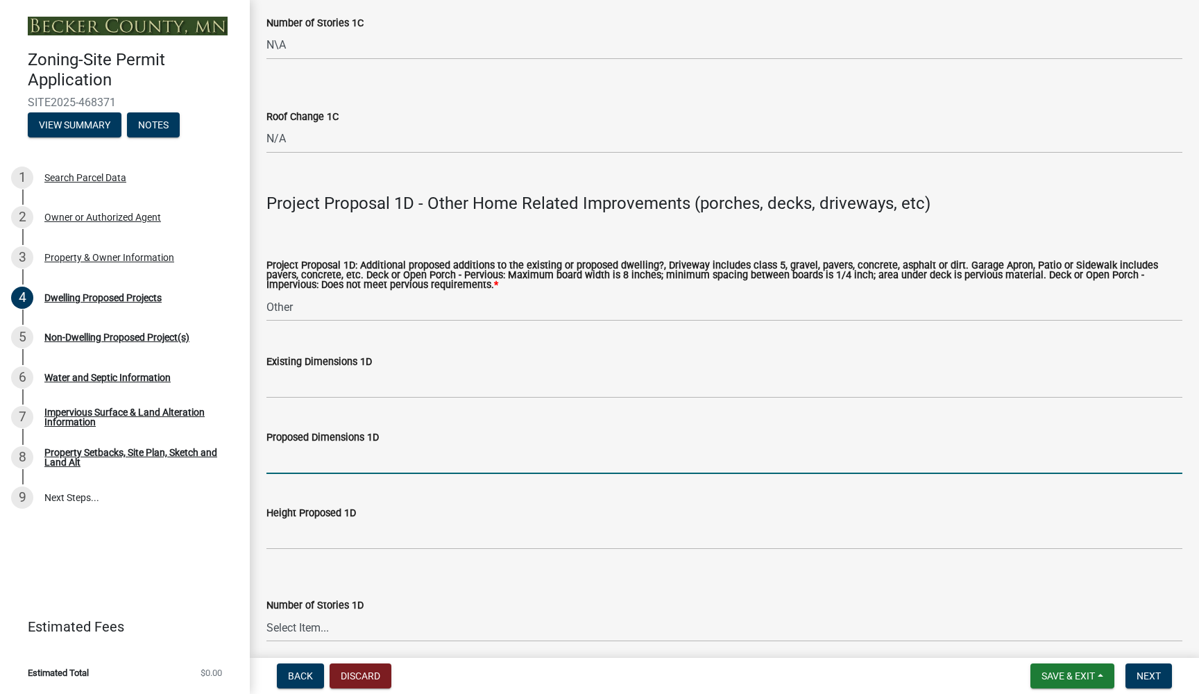
click at [307, 457] on input "Proposed Dimensions 1D" at bounding box center [724, 459] width 916 height 28
type input "12X14"
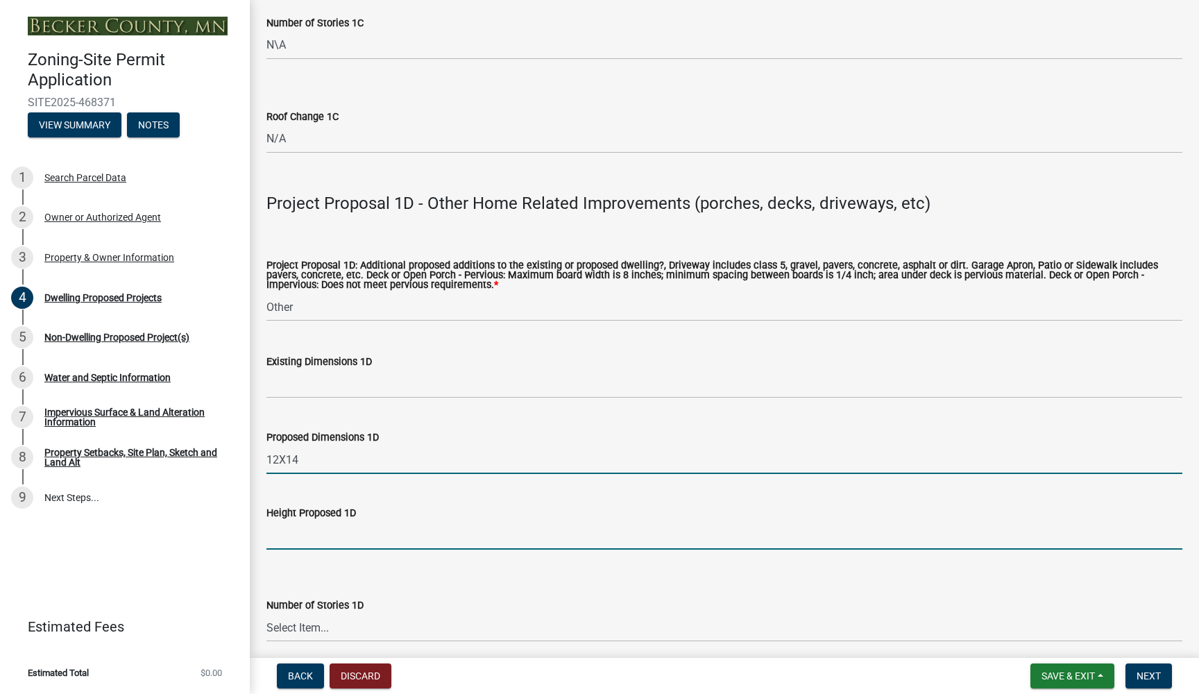
click at [338, 541] on input "Height Proposed 1D" at bounding box center [724, 535] width 916 height 28
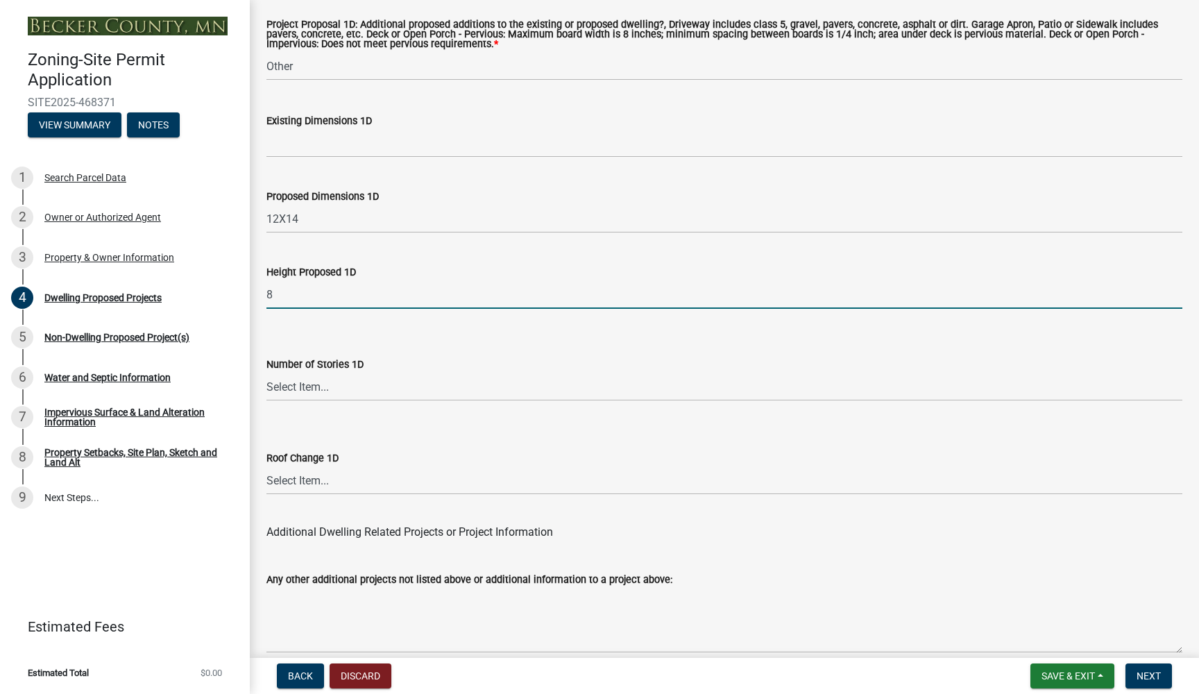
scroll to position [3163, 0]
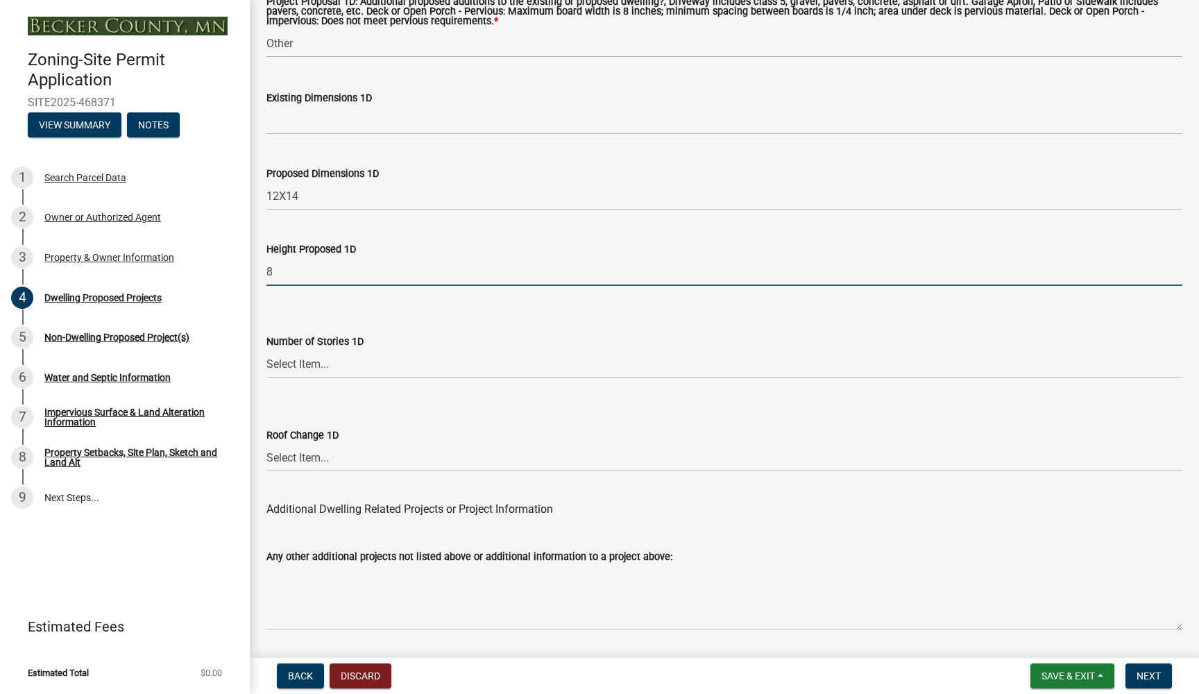
type input "8"
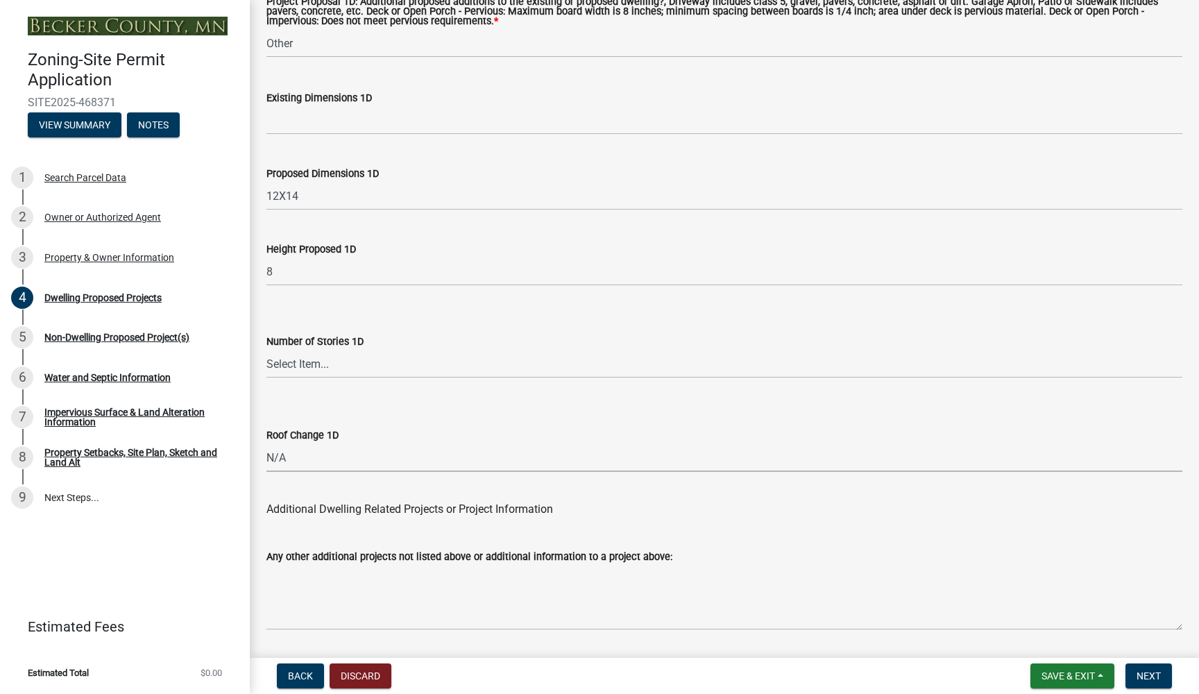
select select "ec305202-ae01-487b-b5e4-3a5aacc1e384"
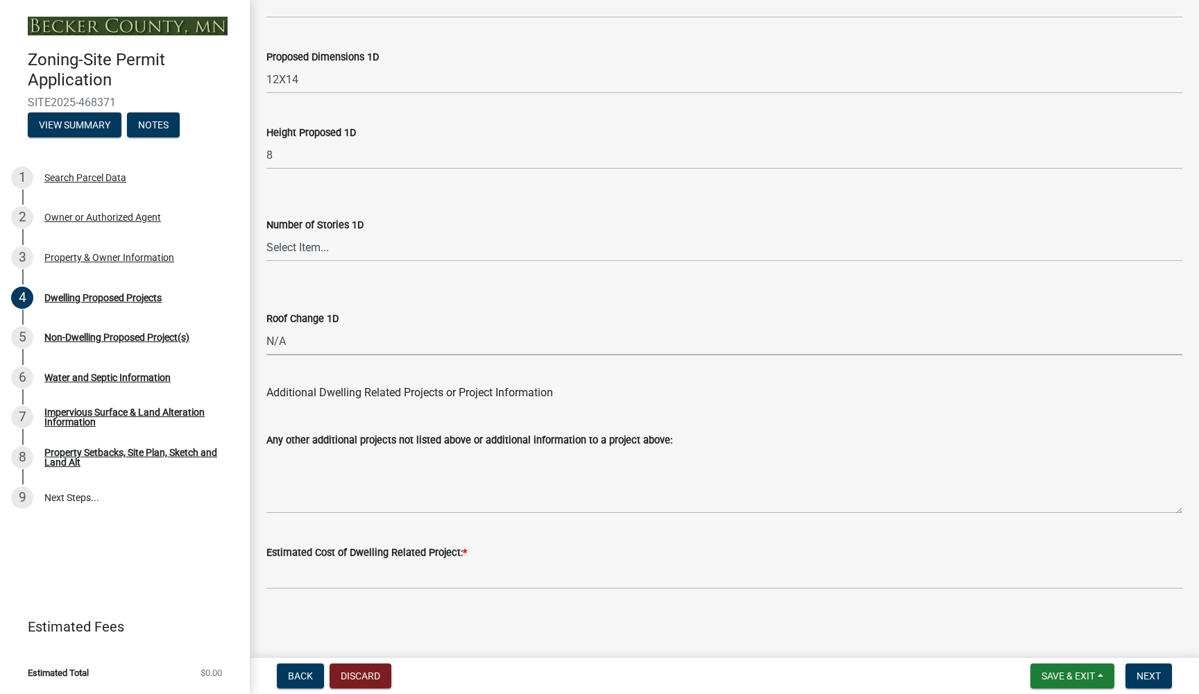
scroll to position [3279, 0]
click at [299, 493] on textarea "Any other additional projects not listed above or additional information to a p…" at bounding box center [724, 481] width 916 height 65
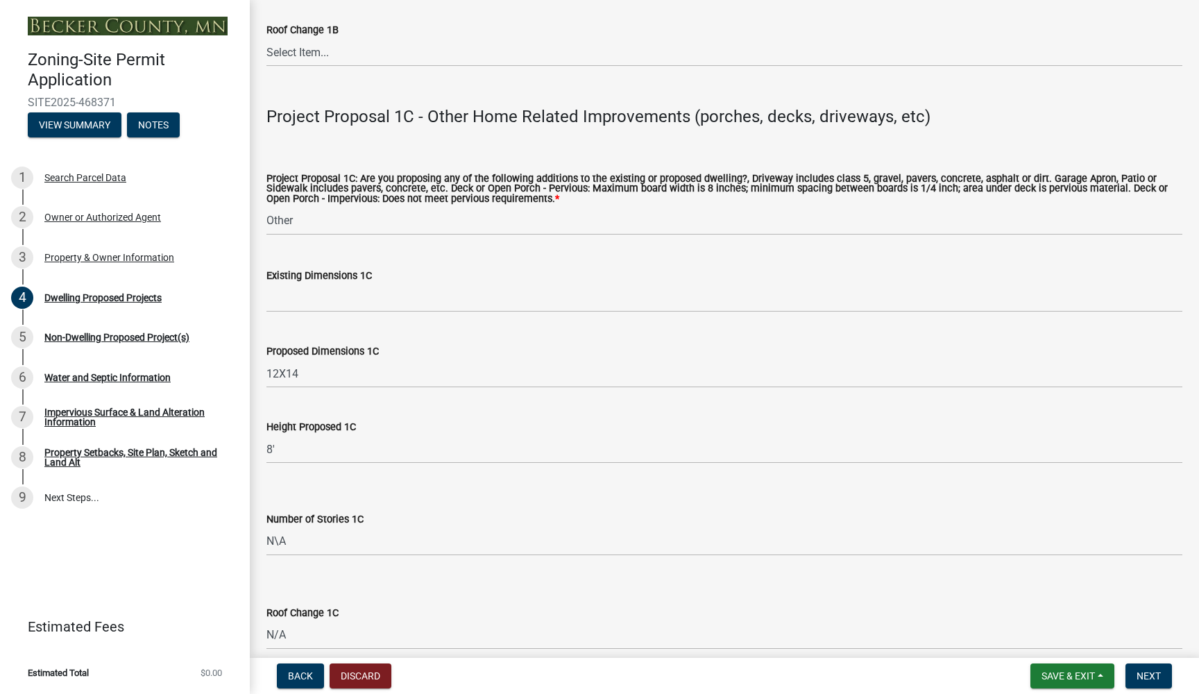
scroll to position [2399, 0]
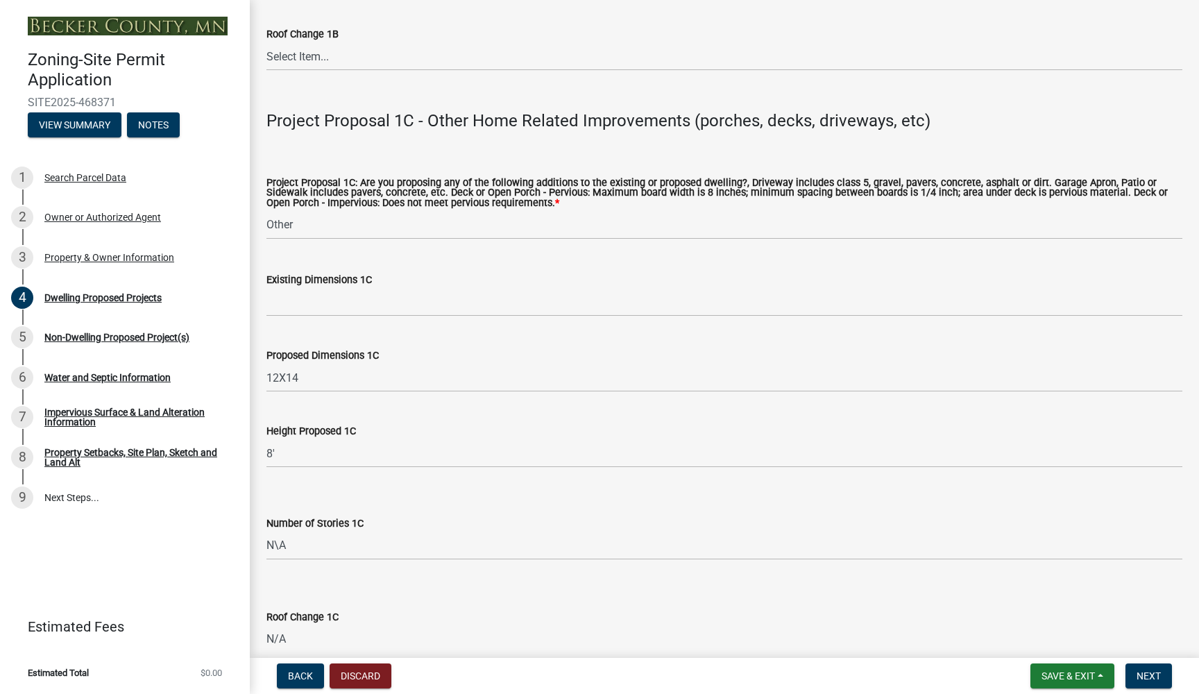
type textarea "We are going to place a grill shelter on the deck listed above"
select select "b73c0820-a4c6-4370-a211-12dbb2d2833e"
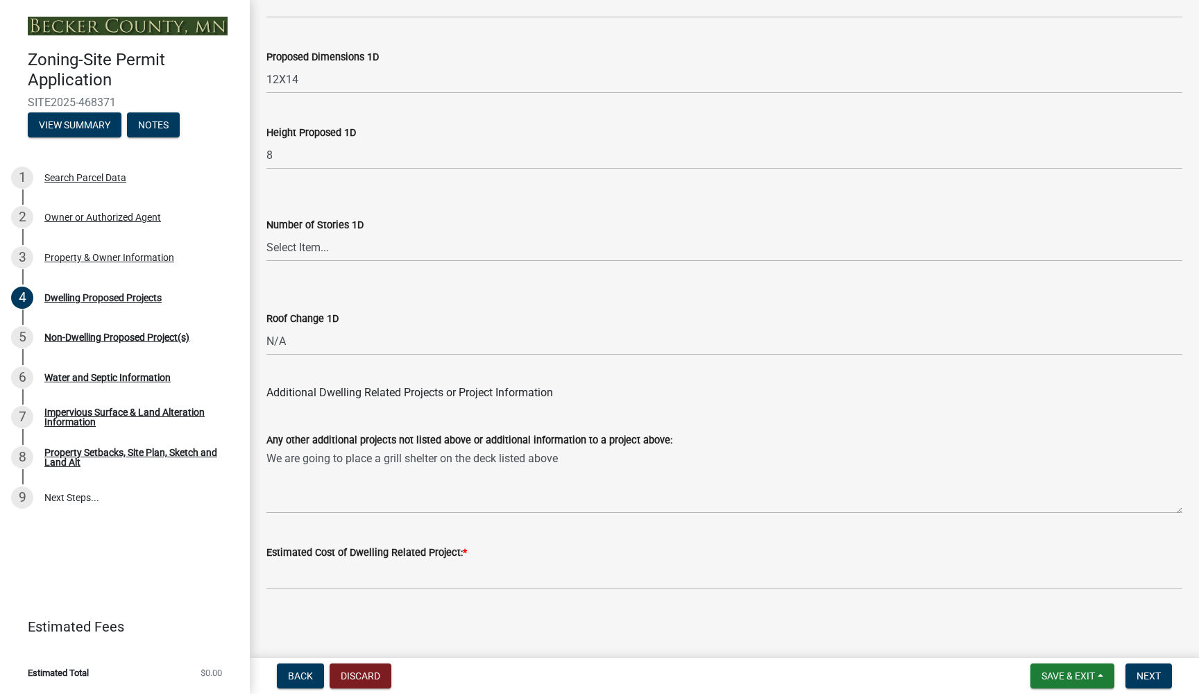
scroll to position [3279, 0]
click at [573, 463] on textarea "We are going to place a grill shelter on the deck listed above" at bounding box center [724, 481] width 916 height 65
type textarea "We are going to place a grill shelter on the deck listed above."
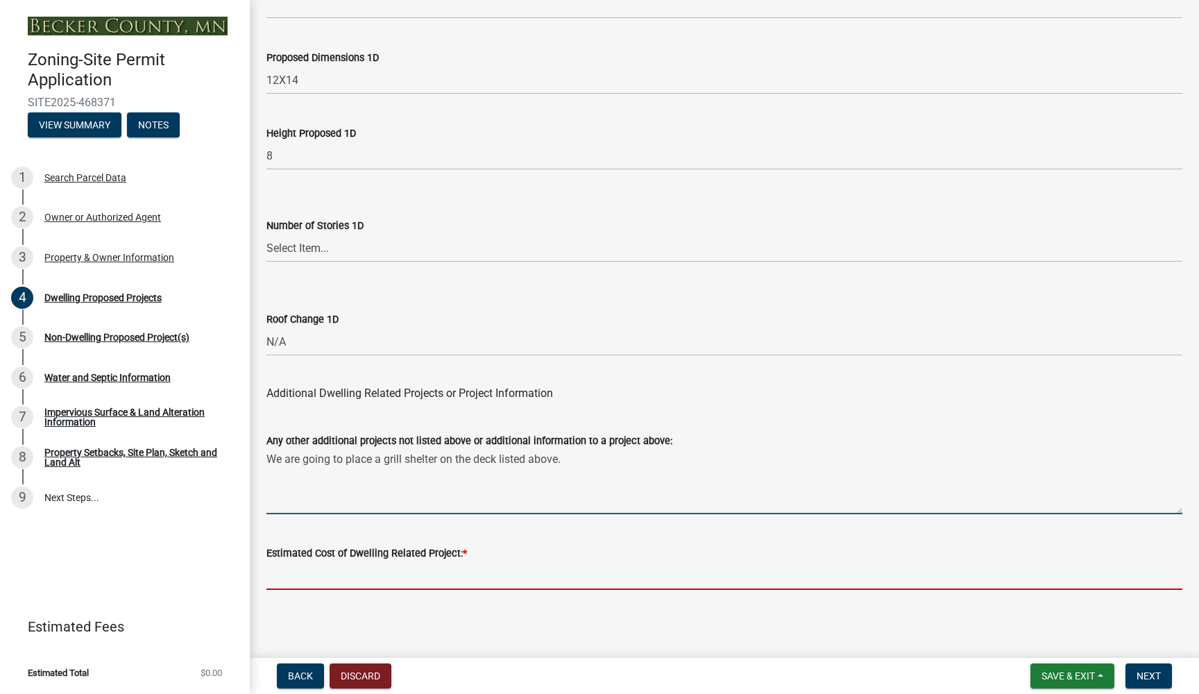
click at [324, 572] on input "text" at bounding box center [724, 575] width 916 height 28
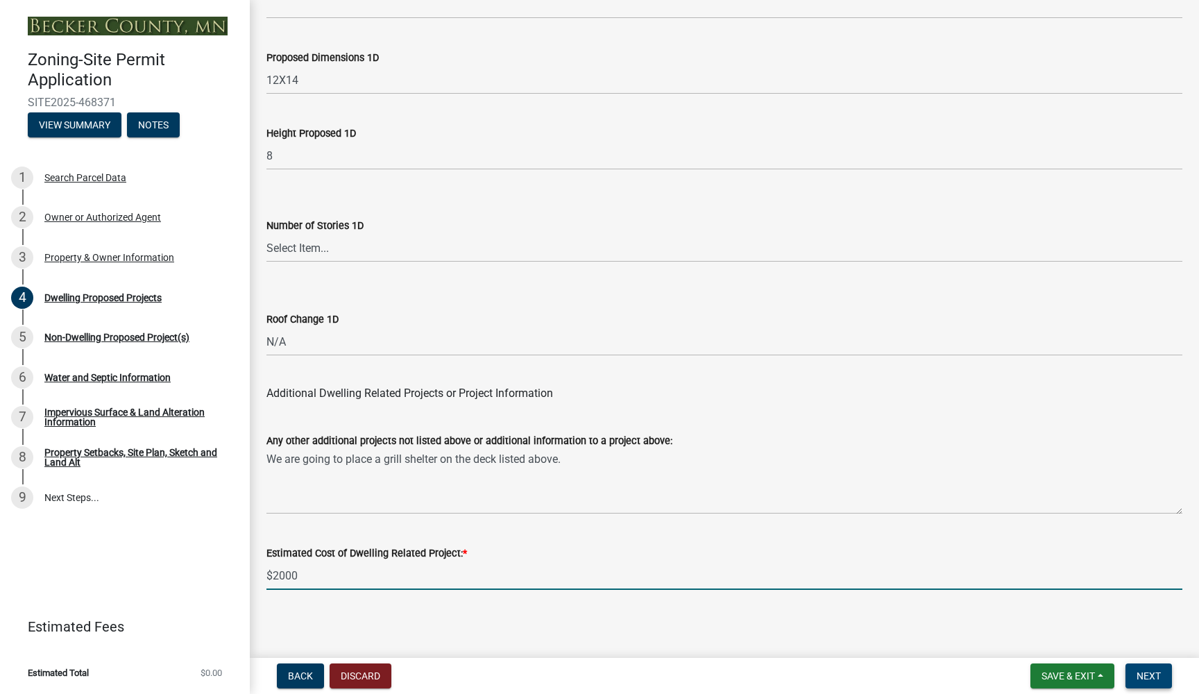
type input "2000"
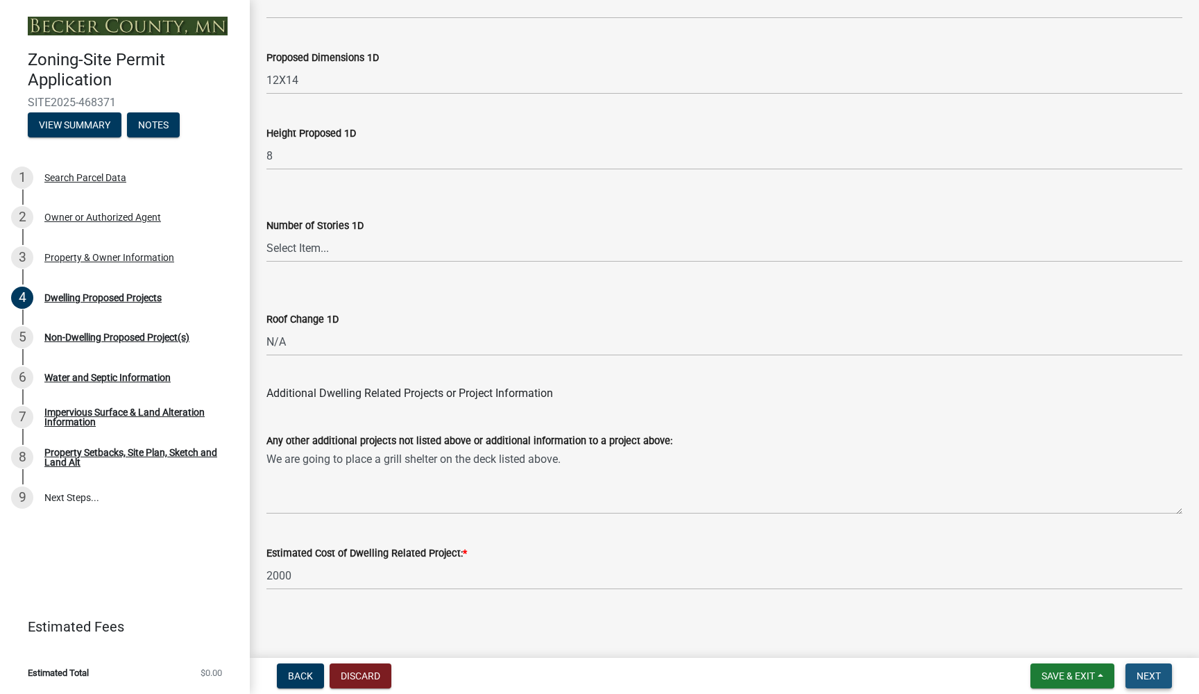
click at [1143, 676] on span "Next" at bounding box center [1149, 675] width 24 height 11
click at [1146, 680] on span "Next" at bounding box center [1149, 675] width 24 height 11
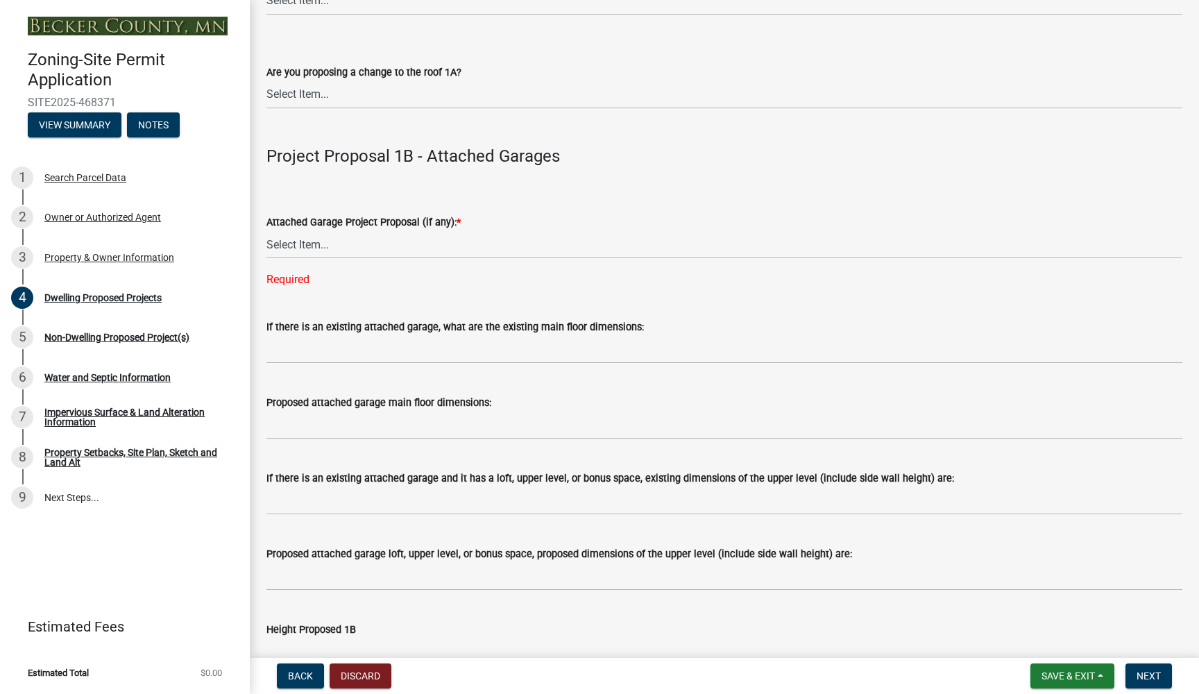
scroll to position [1463, 0]
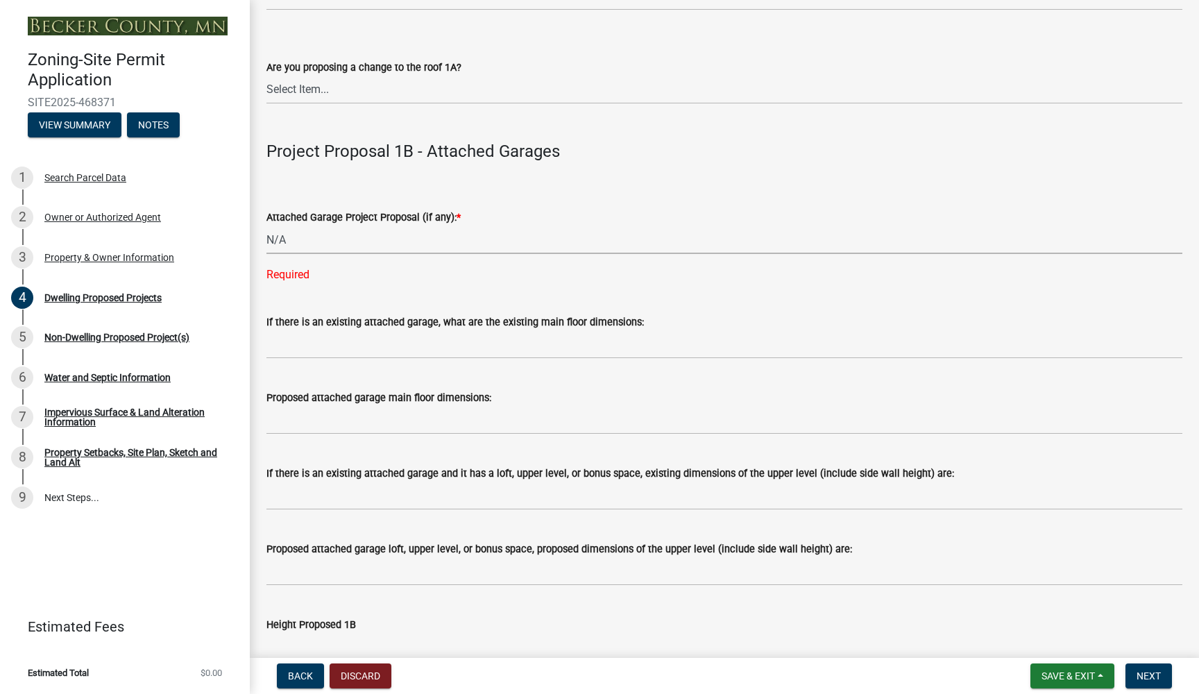
select select "11c1c089-3b44-43c0-9549-3c9eeea2451f"
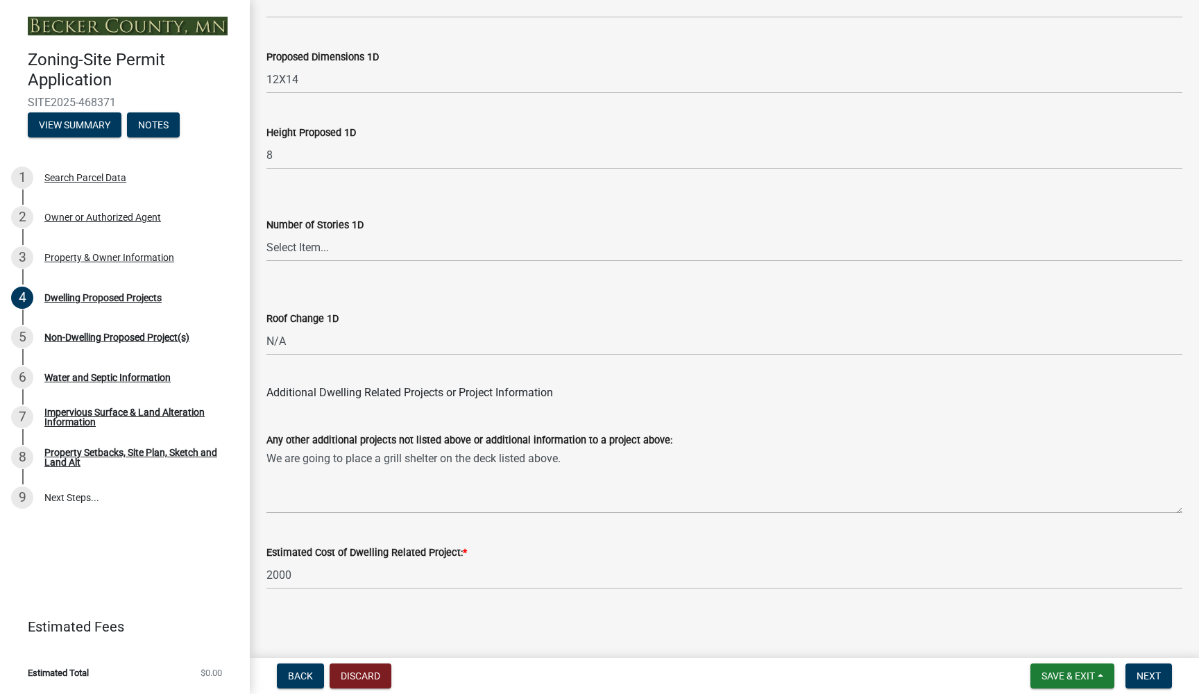
scroll to position [3279, 0]
click at [1154, 678] on span "Next" at bounding box center [1149, 675] width 24 height 11
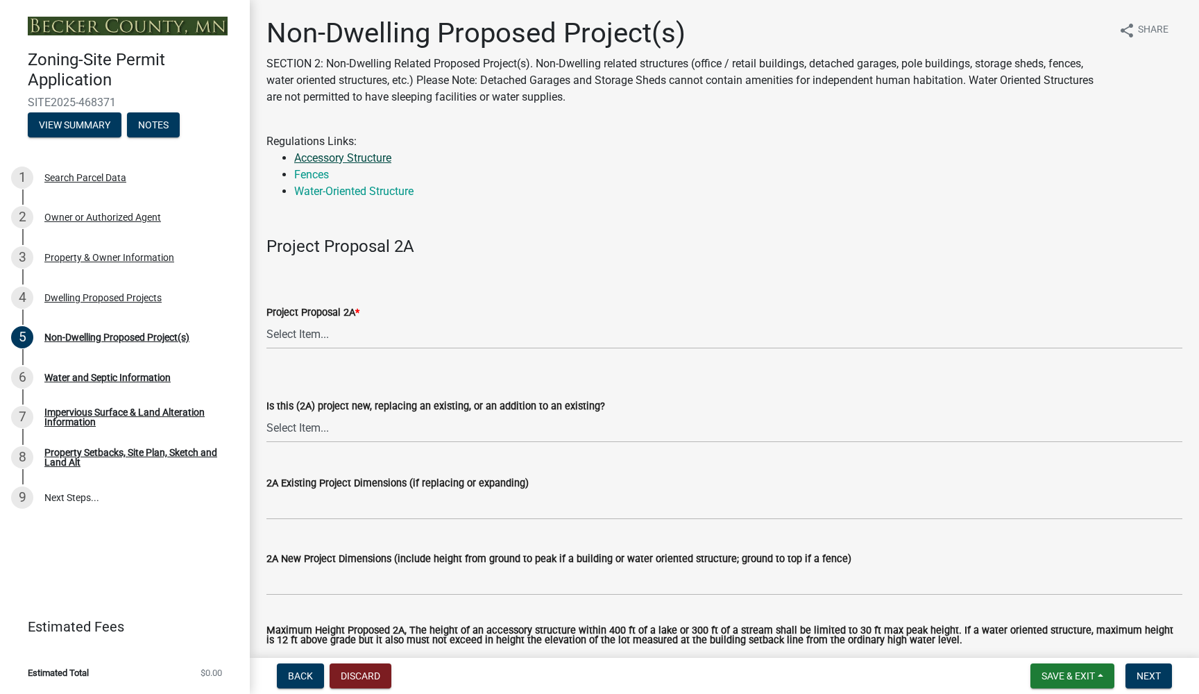
click at [374, 157] on link "Accessory Structure" at bounding box center [342, 157] width 97 height 13
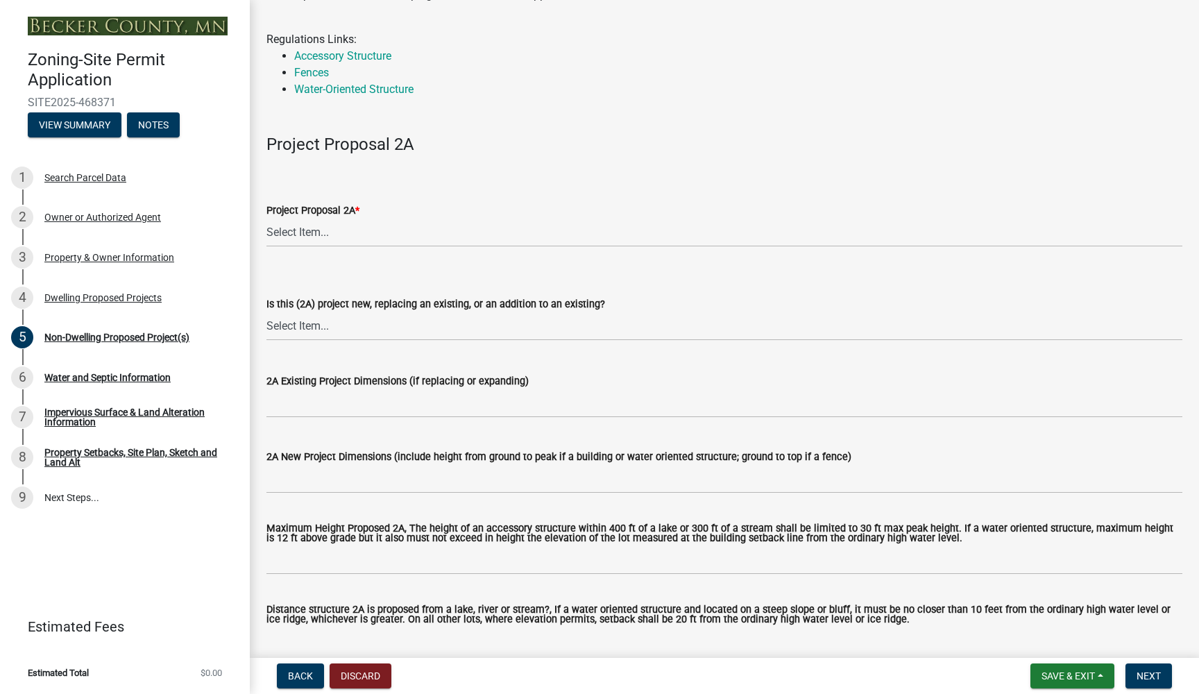
scroll to position [103, 0]
select select "45899473-49f8-456b-a472-3937cb76b7e8"
select select "3a2d96d3-fd69-4ed9-bae4-7a5aa03a7e58"
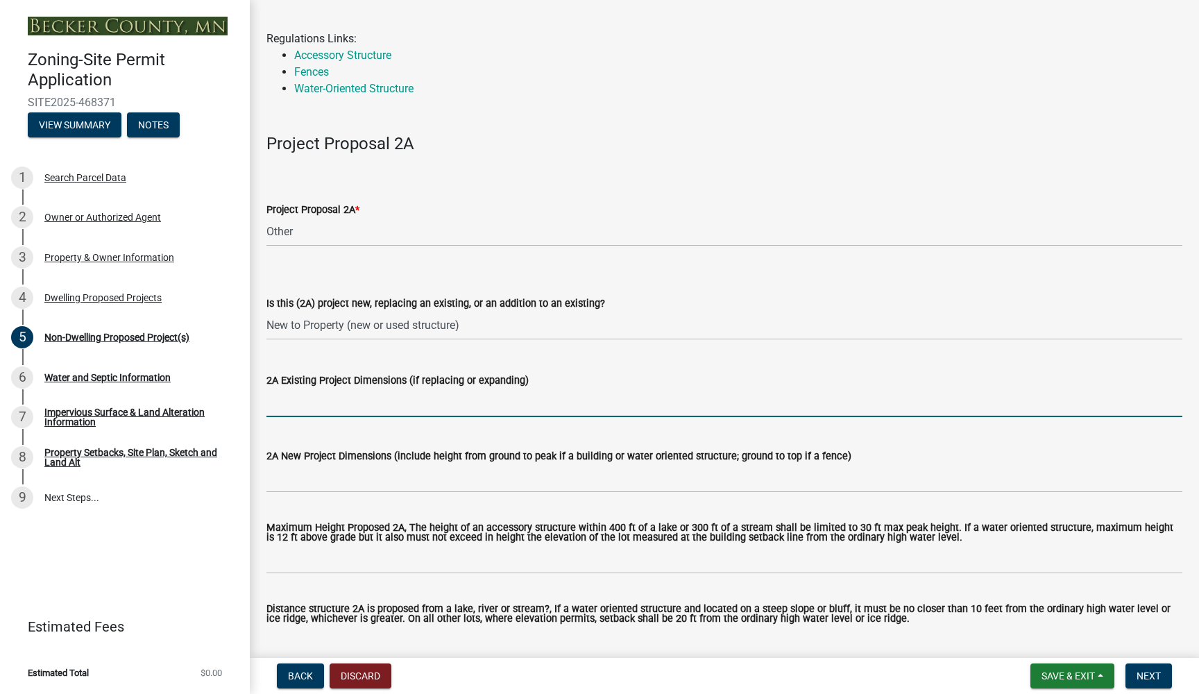
click at [310, 397] on input "2A Existing Project Dimensions (if replacing or expanding)" at bounding box center [724, 403] width 916 height 28
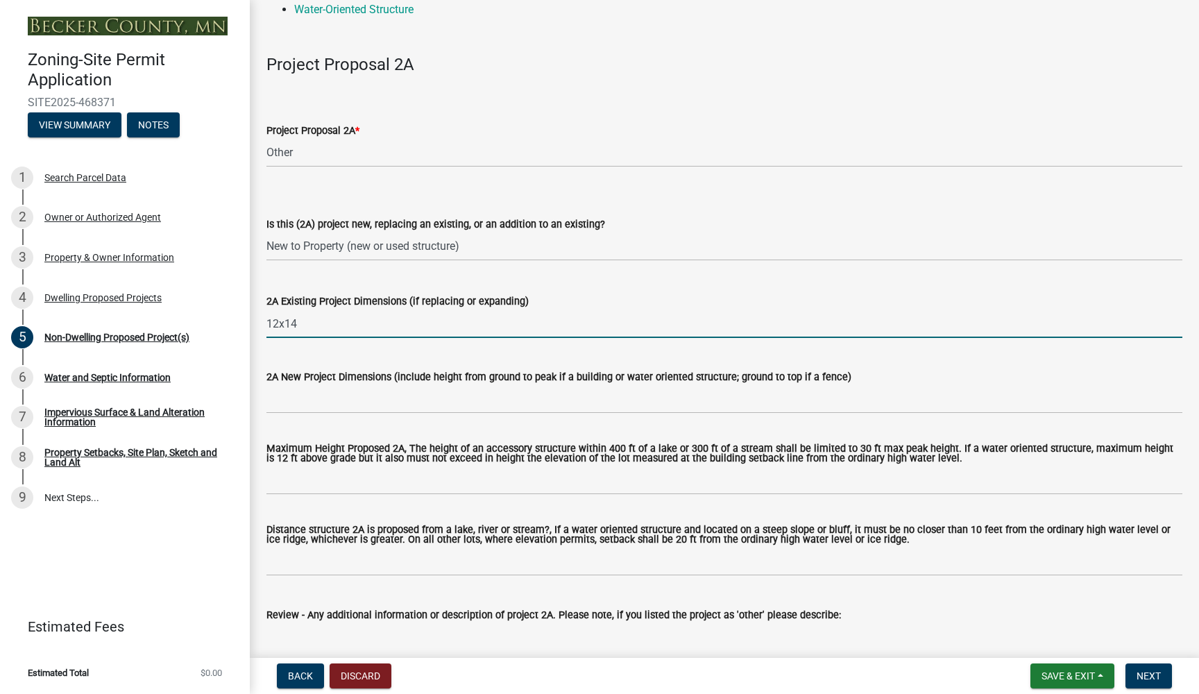
scroll to position [203, 0]
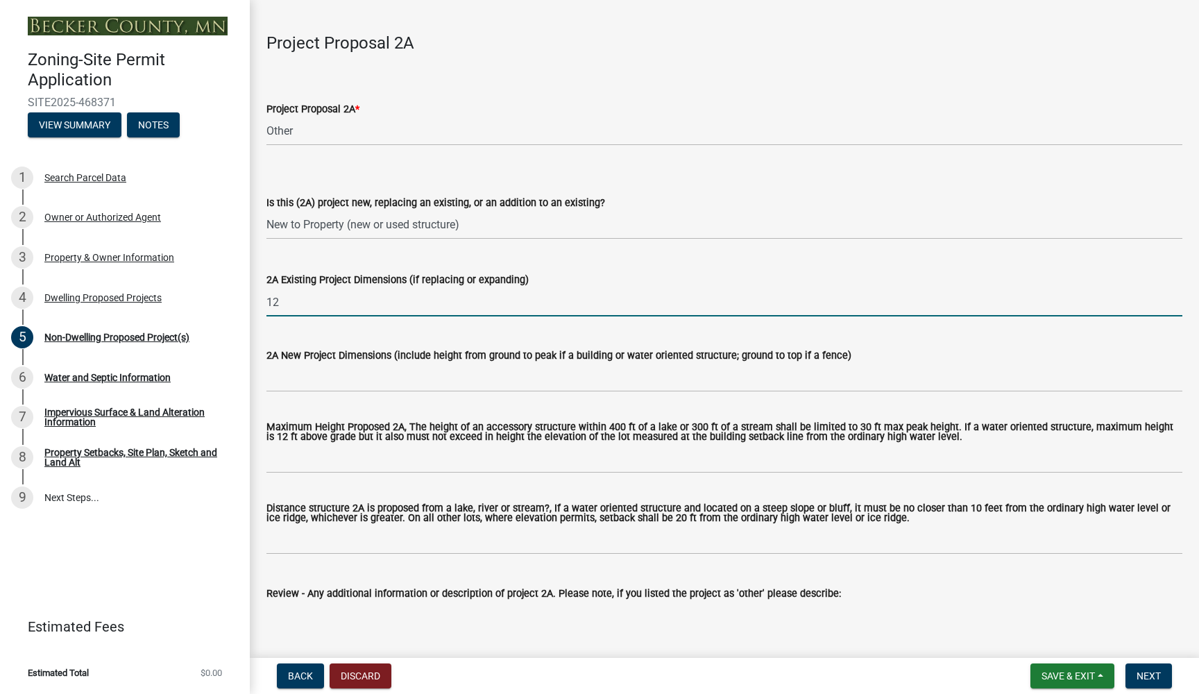
type input "1"
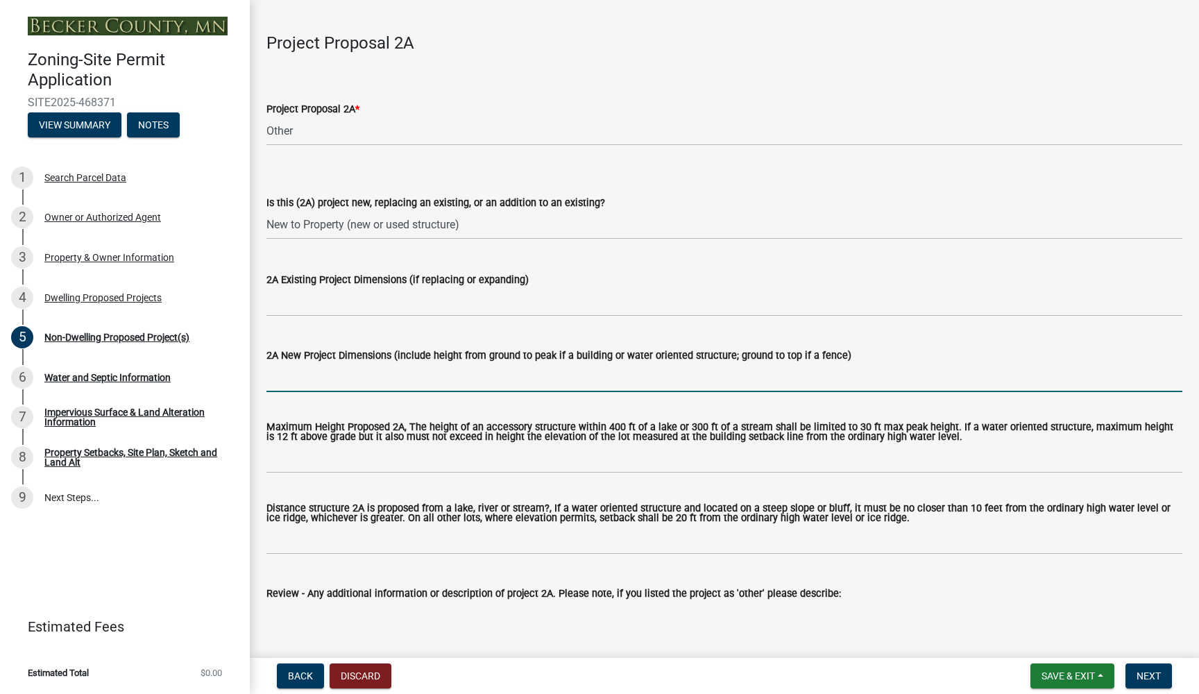
click at [340, 374] on input "2A New Project Dimensions (include height from ground to peak if a building or …" at bounding box center [724, 378] width 916 height 28
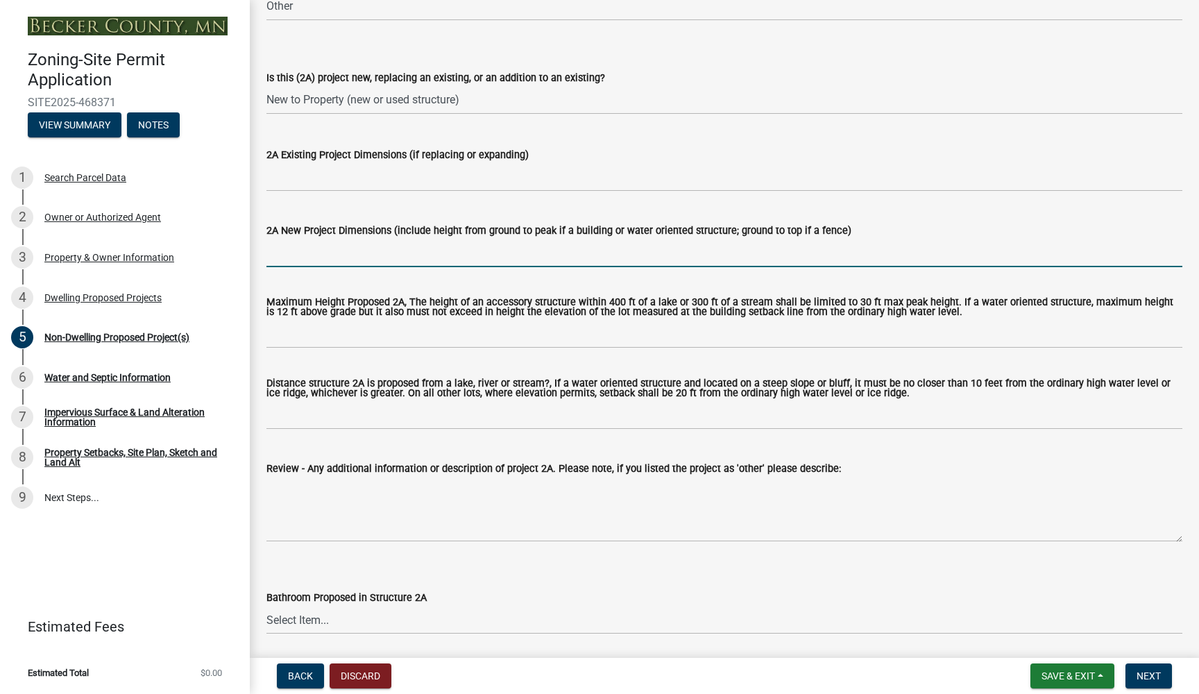
scroll to position [330, 0]
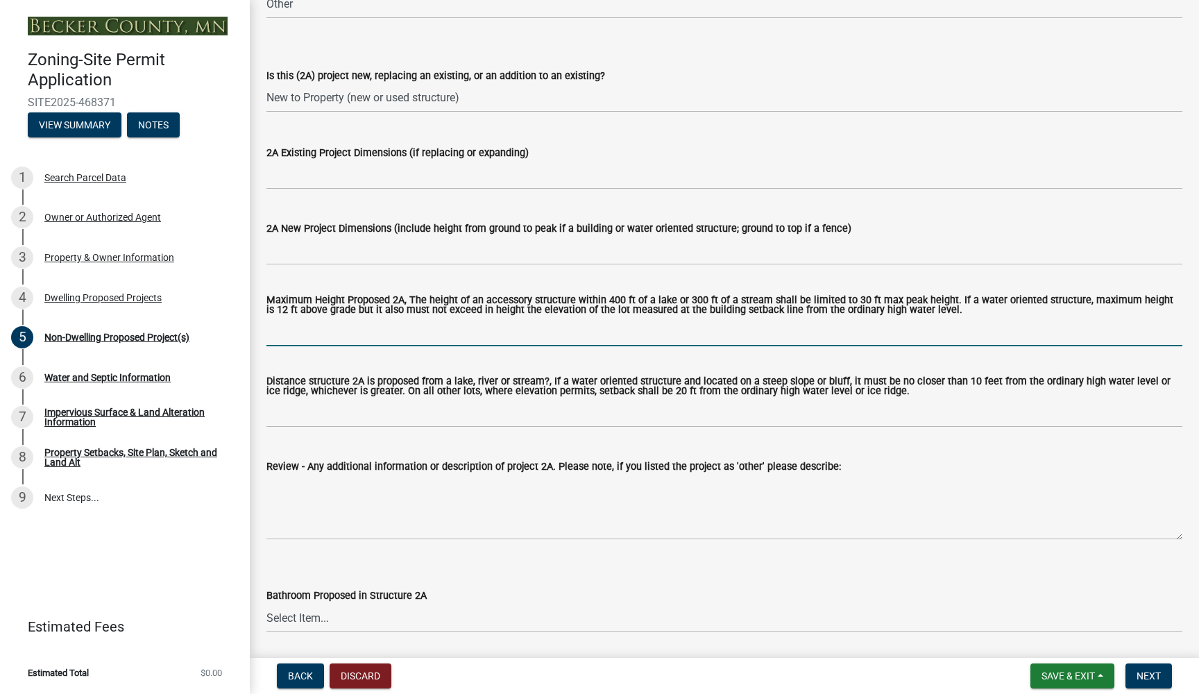
click at [283, 320] on input "Maximum Height Proposed 2A, The height of an accessory structure within 400 ft …" at bounding box center [724, 332] width 916 height 28
